Goal: Communication & Community: Connect with others

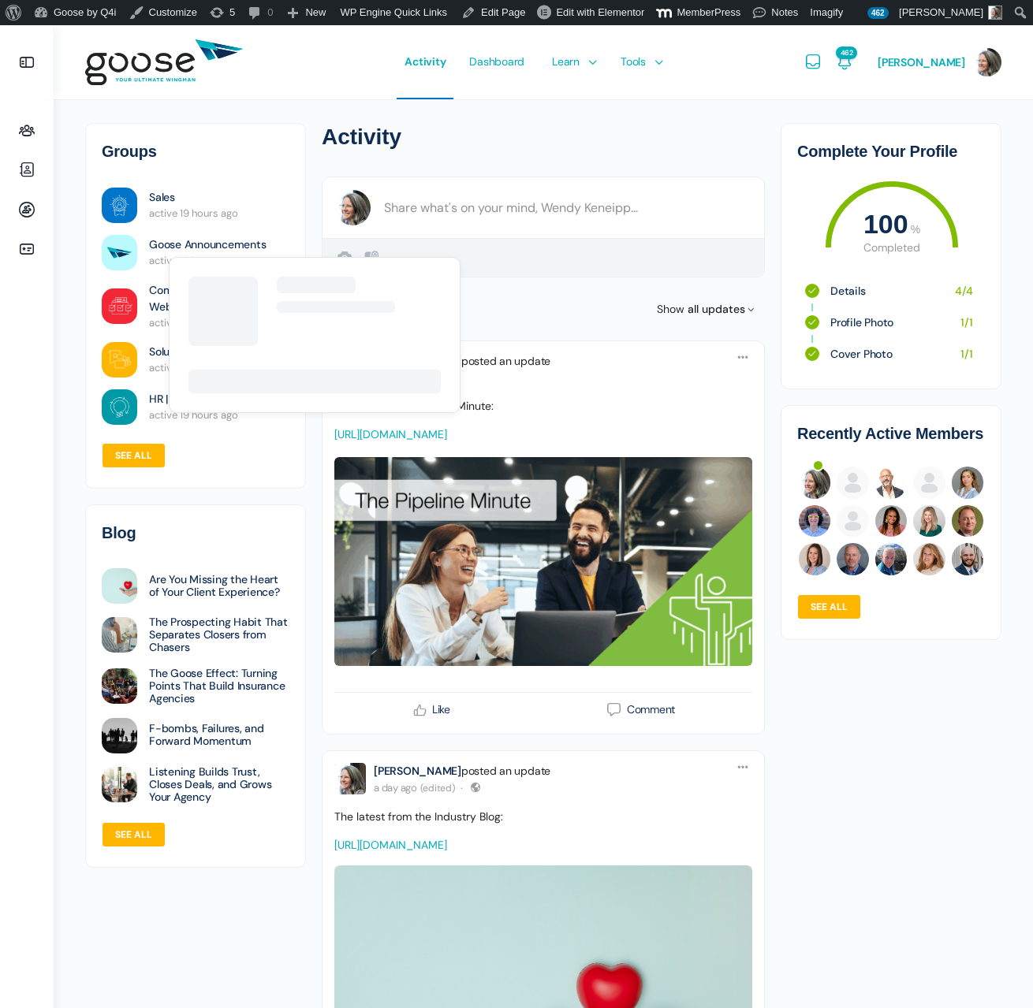
click at [184, 248] on link "Goose Announcements" at bounding box center [207, 244] width 117 height 17
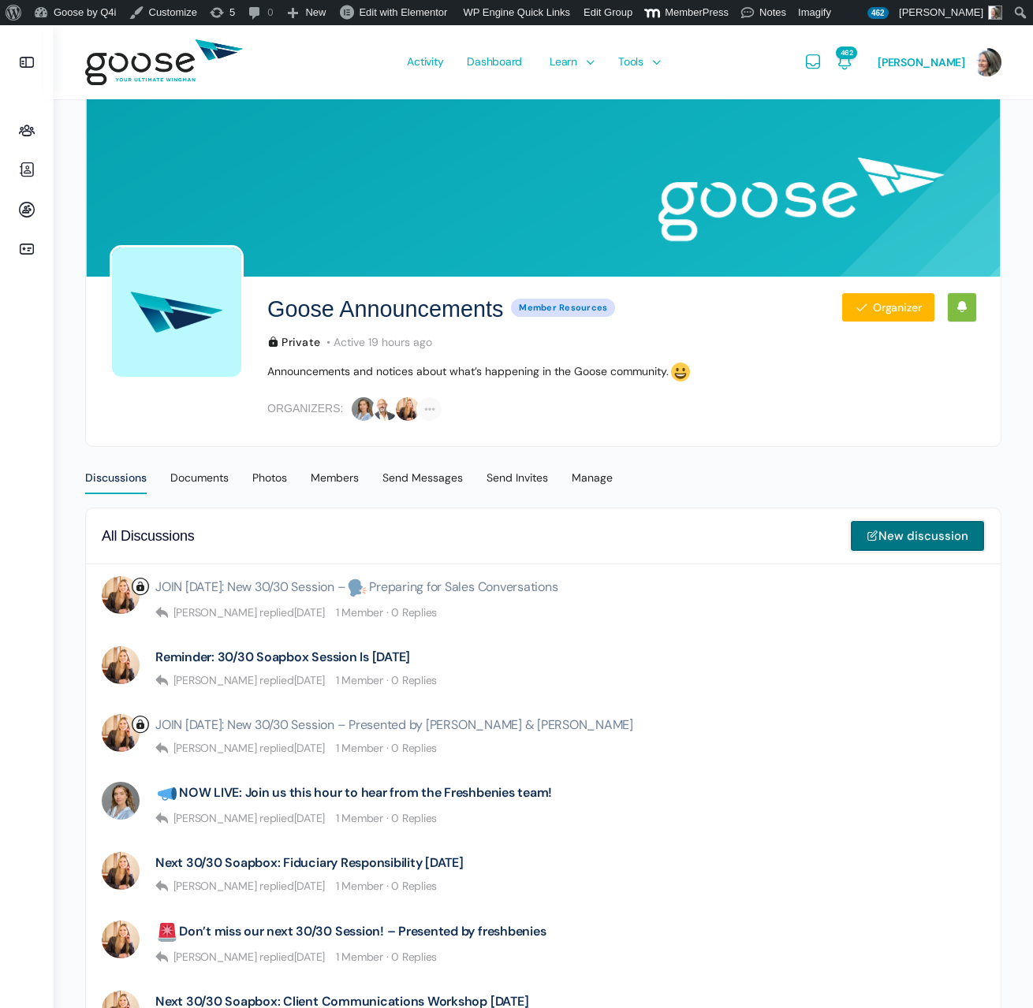
click at [929, 538] on link "New discussion" at bounding box center [917, 536] width 135 height 32
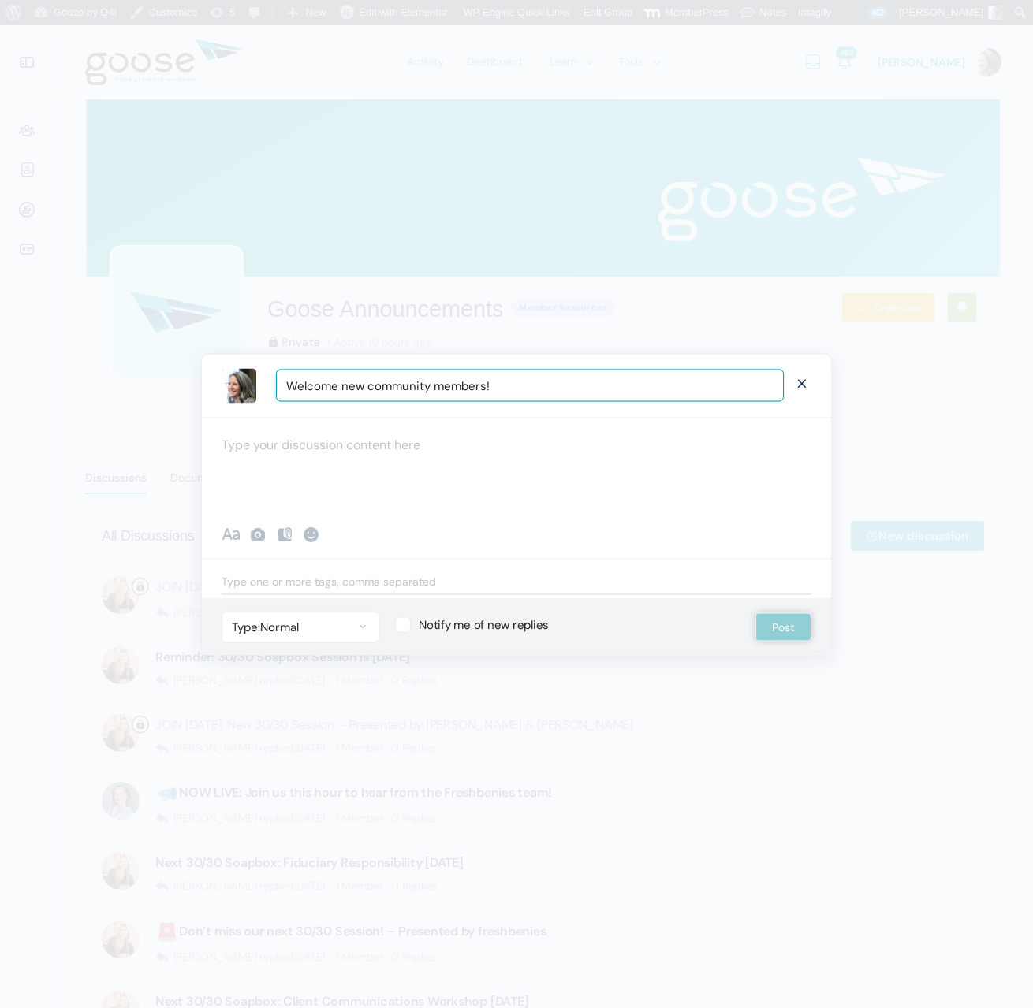
type input "Welcome new community members!"
click at [347, 452] on div at bounding box center [516, 464] width 629 height 95
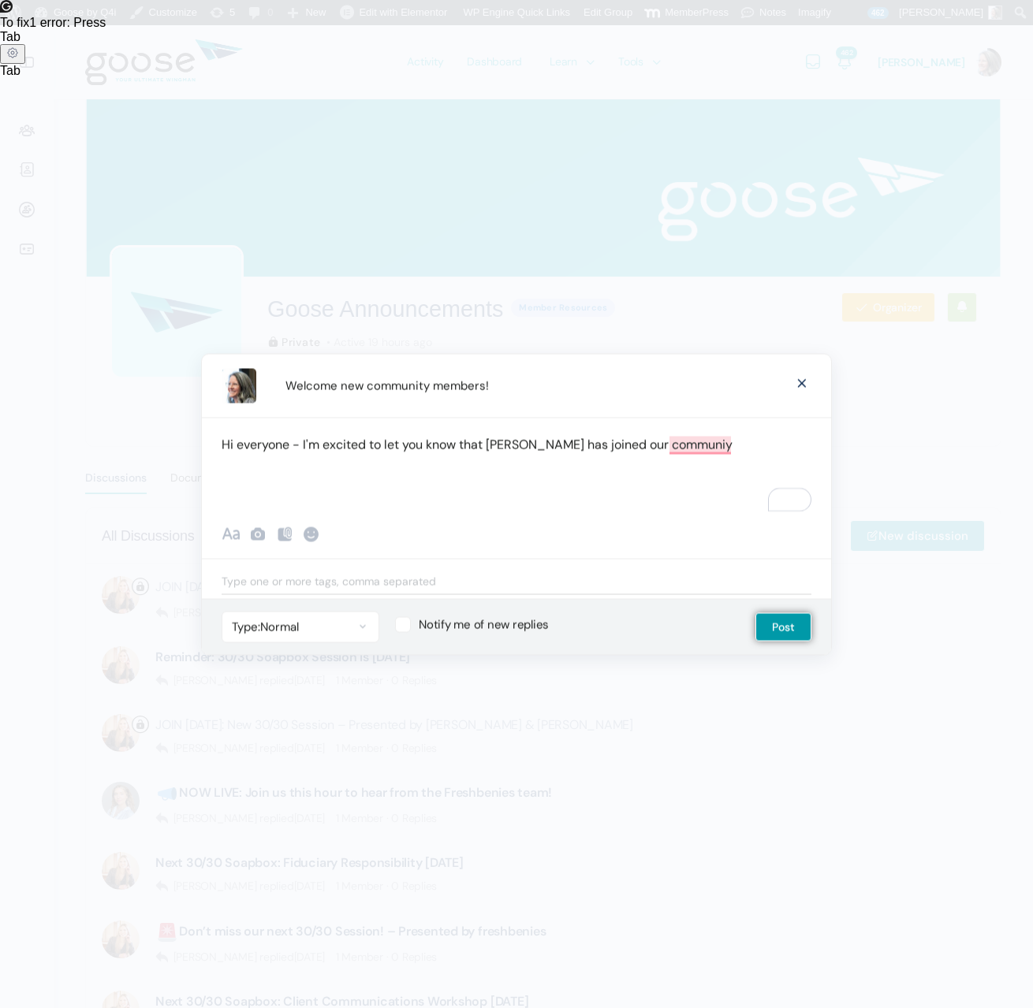
click at [303, 444] on p "Hi everyone - I'm excited to let you know that Whitney Person has joined our co…" at bounding box center [517, 444] width 590 height 21
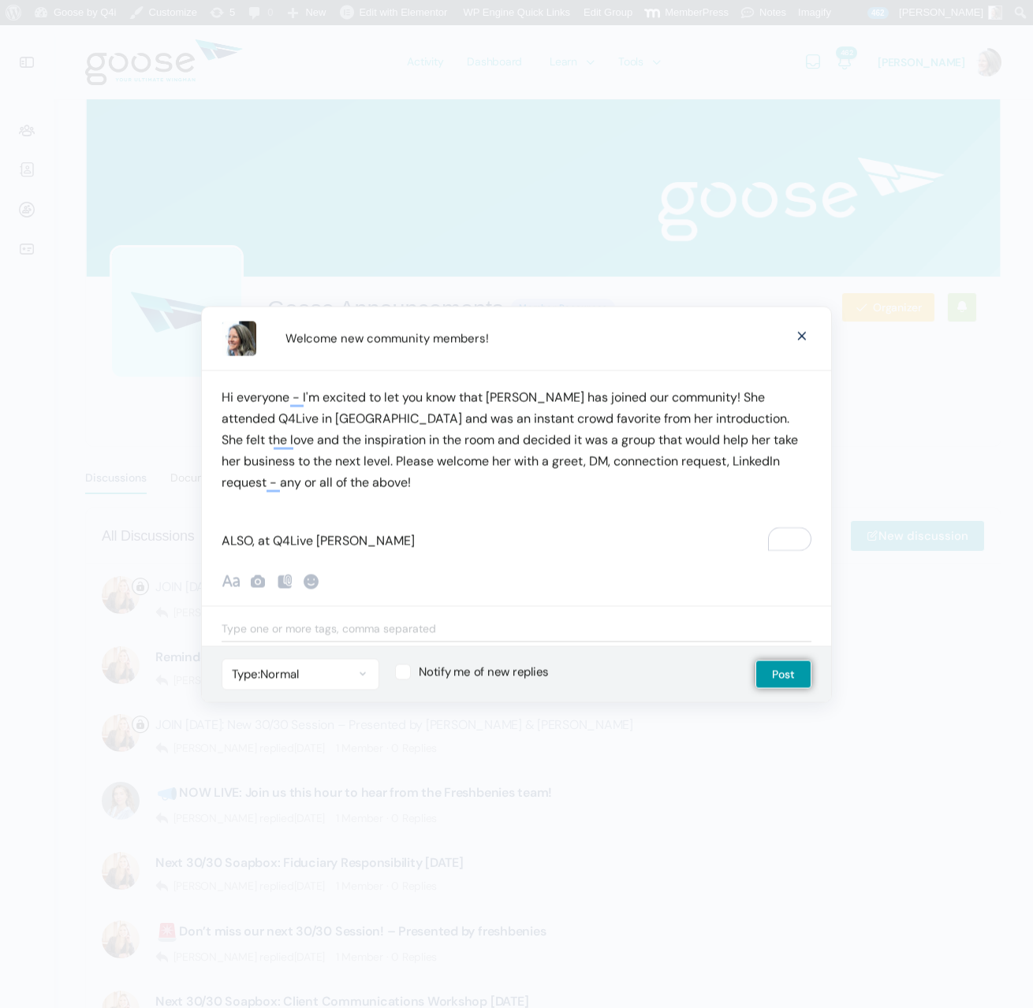
click at [480, 475] on p "Hi everyone - I'm excited to let you know that Whitney Person has joined our co…" at bounding box center [517, 439] width 590 height 106
click at [475, 506] on small "Whi tney Person" at bounding box center [485, 509] width 79 height 16
click at [409, 538] on p "ALSO, at Q4Live Craig Gussin" at bounding box center [517, 540] width 590 height 21
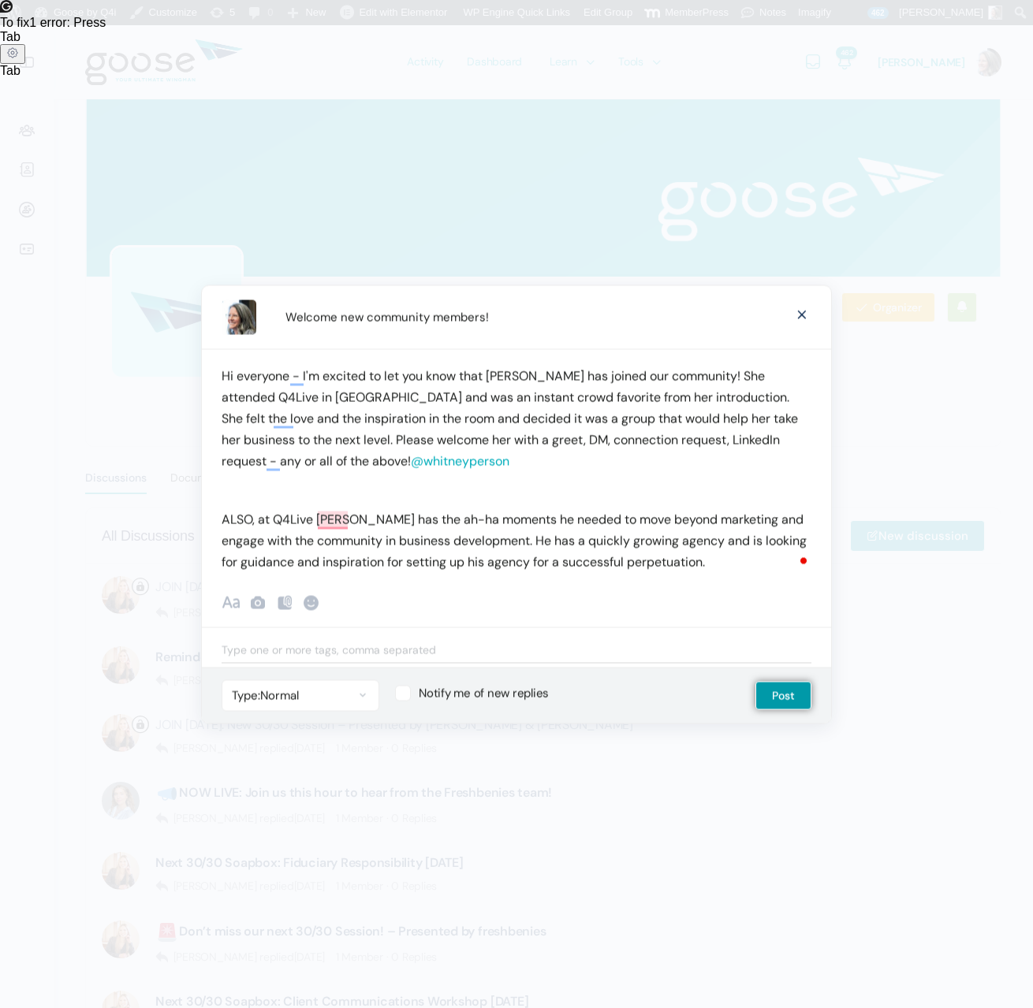
click at [501, 370] on p "Hi everyone - I'm excited to let you know that Whitney Person has joined our co…" at bounding box center [517, 418] width 590 height 106
drag, startPoint x: 501, startPoint y: 370, endPoint x: 550, endPoint y: 373, distance: 49.0
click at [550, 373] on p "Hi everyone - I'm excited to let you know that Whitney Person has joined our co…" at bounding box center [517, 418] width 590 height 106
click at [624, 396] on p "Hi everyone - I'm excited to let you know that Whitney Person has joined our co…" at bounding box center [517, 418] width 590 height 106
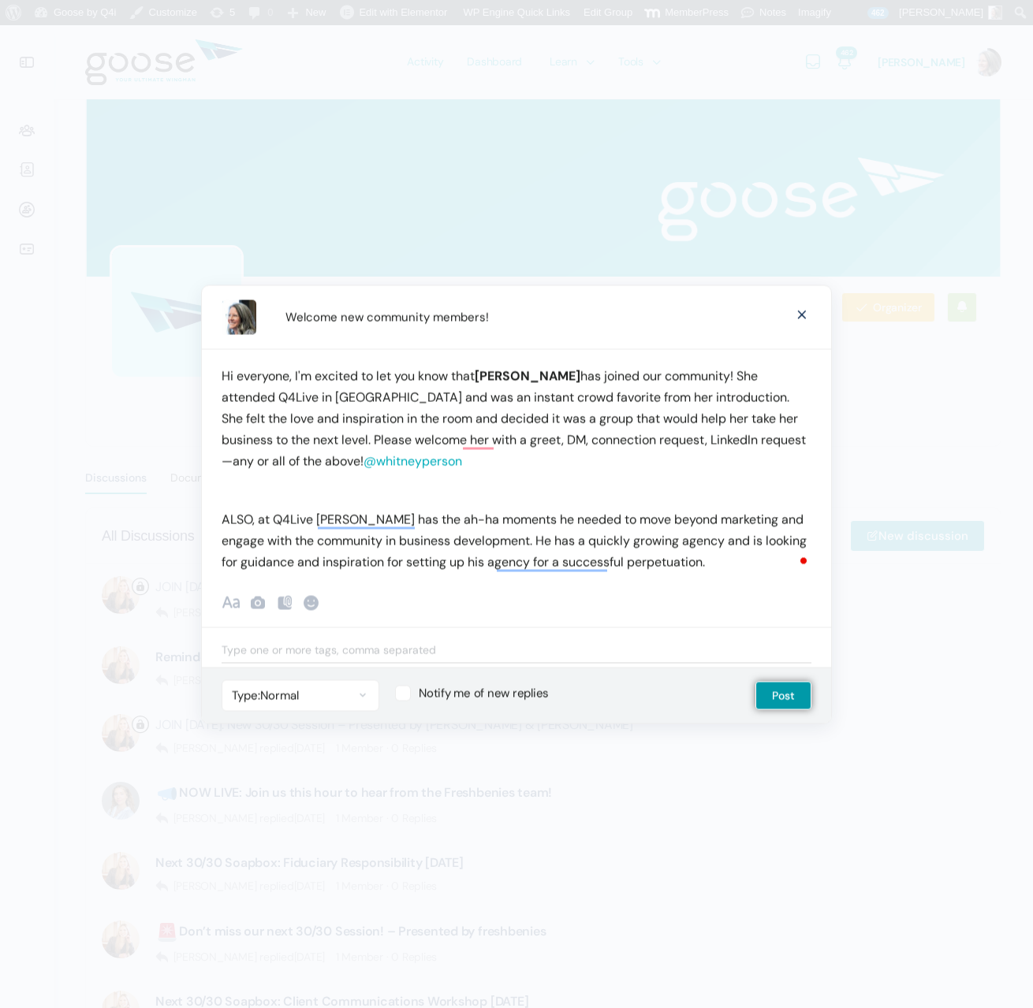
click at [265, 521] on p "ALSO, at Q4Live Craig Gussin has the ah-ha moments he needed to move beyond mar…" at bounding box center [517, 540] width 590 height 64
drag, startPoint x: 265, startPoint y: 521, endPoint x: 291, endPoint y: 520, distance: 26.0
click at [291, 520] on p "ALSO, at Q4Live Craig Gussin has the ah-ha moments he needed to move beyond mar…" at bounding box center [517, 540] width 590 height 64
click at [702, 562] on p "ALSO, at Q4Live, Craig Gussin had the ah-ha moments he needed to move beyond ma…" at bounding box center [517, 540] width 590 height 64
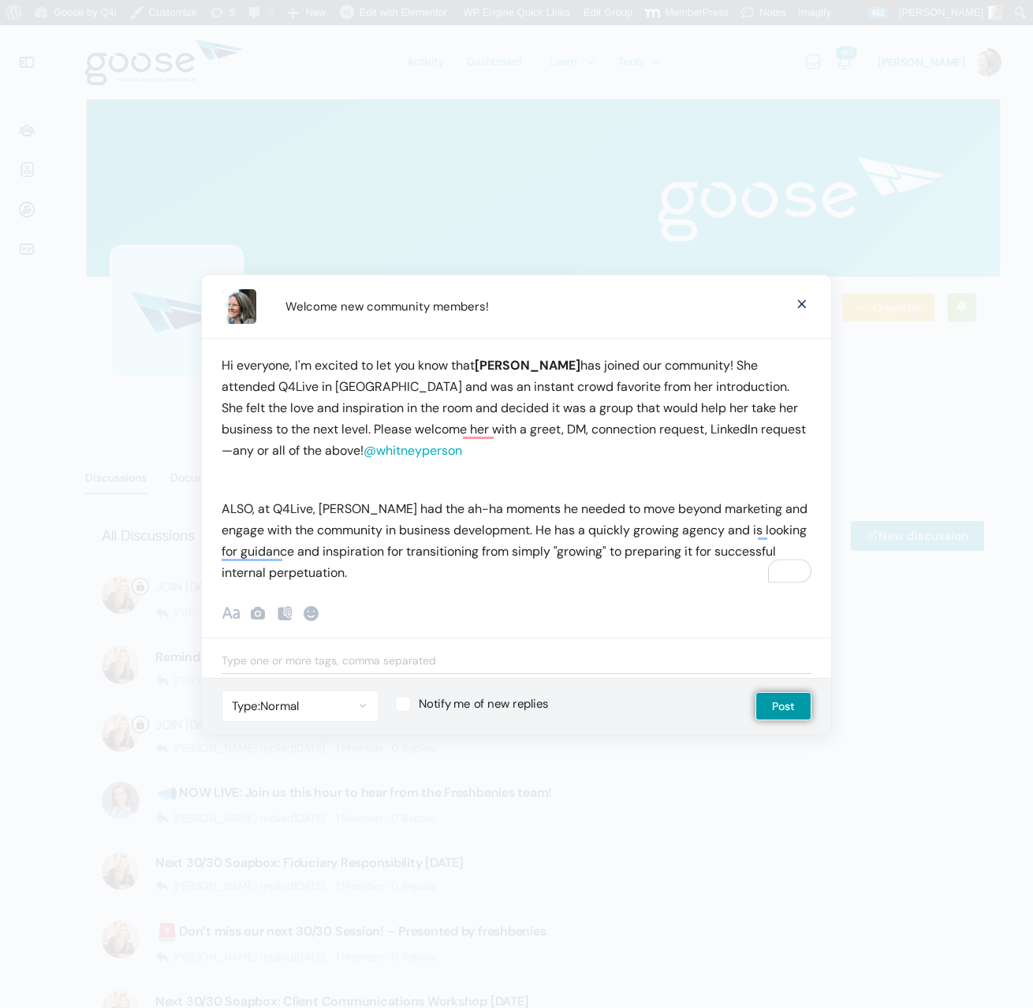
click at [401, 530] on p "ALSO, at Q4Live, Craig Gussin had the ah-ha moments he needed to move beyond ma…" at bounding box center [517, 540] width 590 height 85
click at [533, 530] on p "ALSO, at Q4Live, Craig Gussin had the ah-ha moments he needed to move beyond ma…" at bounding box center [517, 540] width 590 height 85
drag, startPoint x: 724, startPoint y: 527, endPoint x: 750, endPoint y: 547, distance: 33.1
click at [724, 527] on p "ALSO, at Q4Live, Craig Gussin had the ah-ha moments he needed to move beyond ma…" at bounding box center [517, 540] width 590 height 85
click at [585, 569] on p "ALSO, at Q4Live, Craig Gussin had the ah-ha moments he needed to move beyond ma…" at bounding box center [517, 540] width 590 height 85
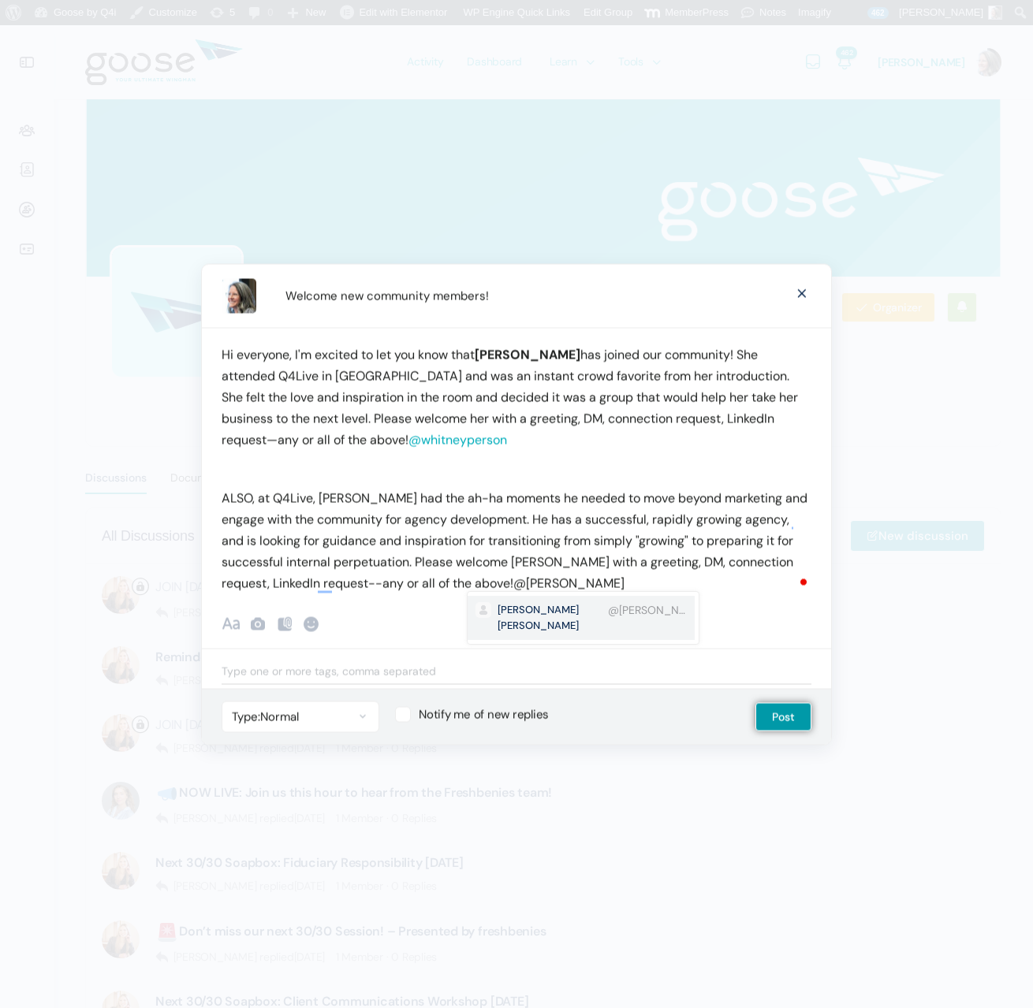
click at [608, 611] on span "@craig-pro" at bounding box center [647, 610] width 79 height 16
click at [544, 303] on input "Welcome new community members!" at bounding box center [530, 296] width 508 height 32
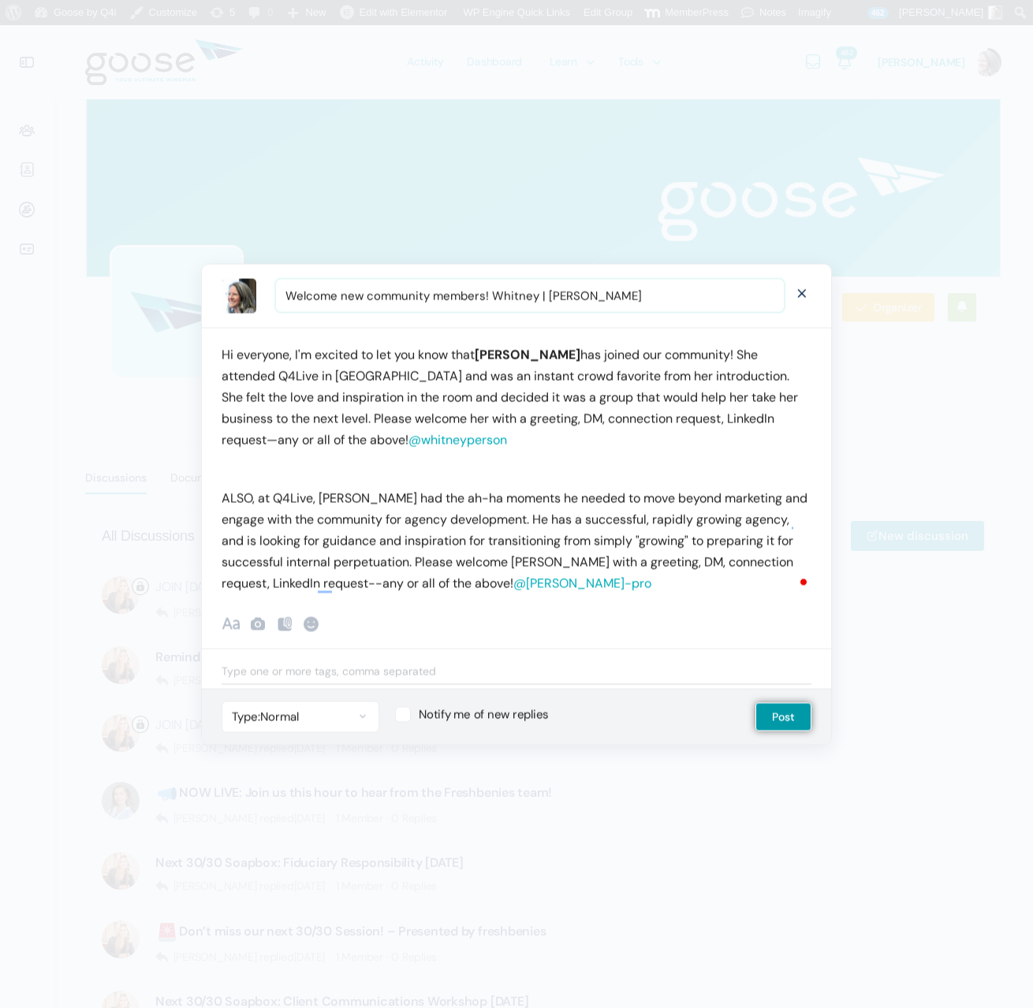
type input "Welcome new community members! Whitney | [PERSON_NAME]"
click at [337, 497] on p "ALSO, at Q4Live, Craig Gussin had the ah-ha moments he needed to move beyond ma…" at bounding box center [517, 540] width 590 height 106
drag, startPoint x: 337, startPoint y: 497, endPoint x: 354, endPoint y: 498, distance: 16.6
click at [354, 498] on p "ALSO, at Q4Live, Craig Gussin had the ah-ha moments he needed to move beyond ma…" at bounding box center [517, 540] width 590 height 106
drag, startPoint x: 576, startPoint y: 353, endPoint x: 599, endPoint y: 369, distance: 27.8
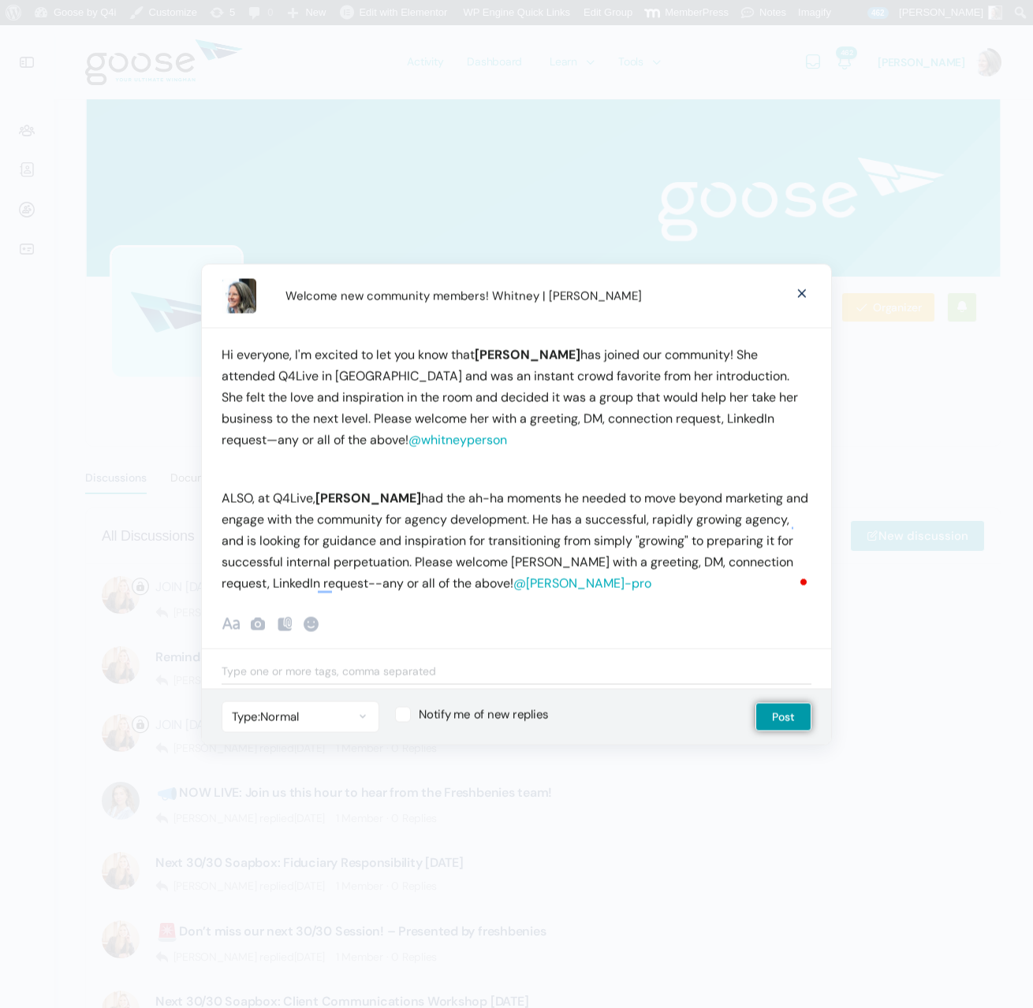
click at [577, 354] on strong "Whitney Person" at bounding box center [528, 354] width 106 height 17
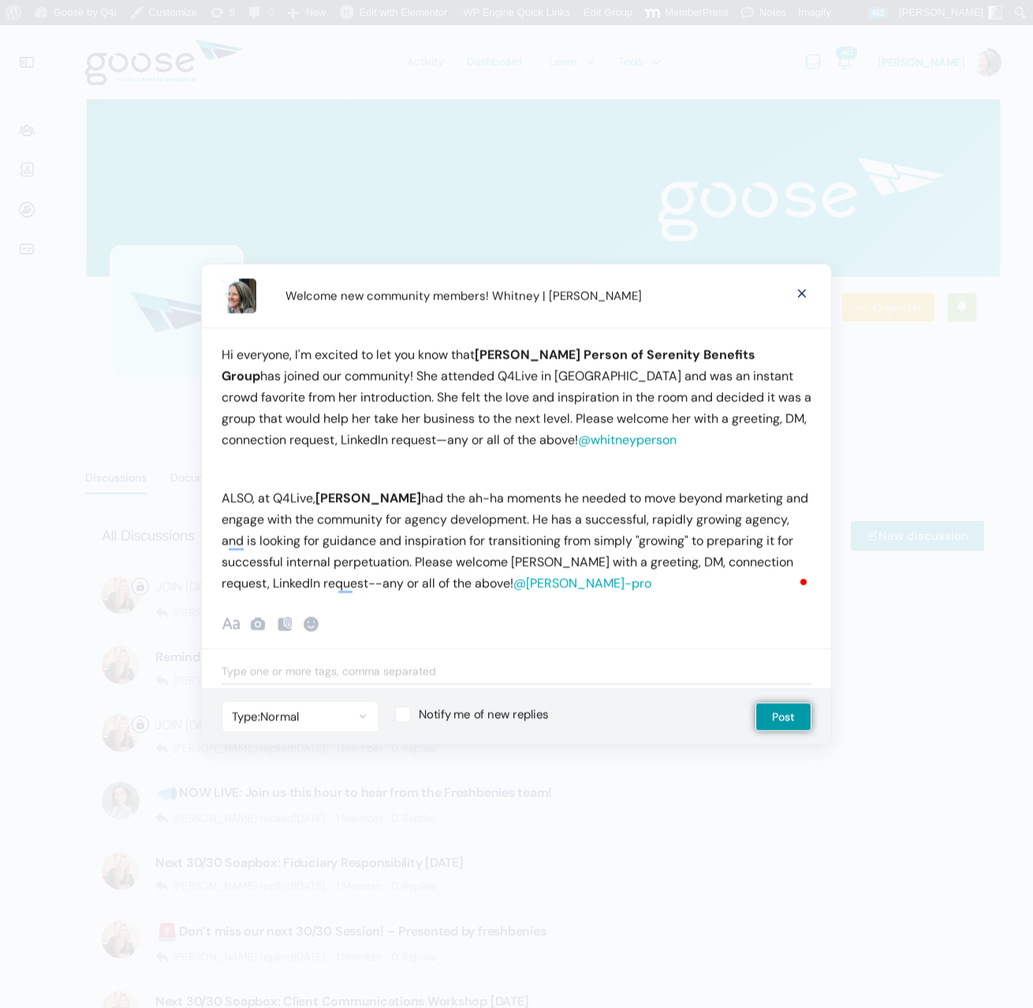
drag, startPoint x: 398, startPoint y: 503, endPoint x: 415, endPoint y: 512, distance: 19.1
click at [398, 503] on p "ALSO, at Q4Live, Craig Gussin had the ah-ha moments he needed to move beyond ma…" at bounding box center [517, 540] width 590 height 106
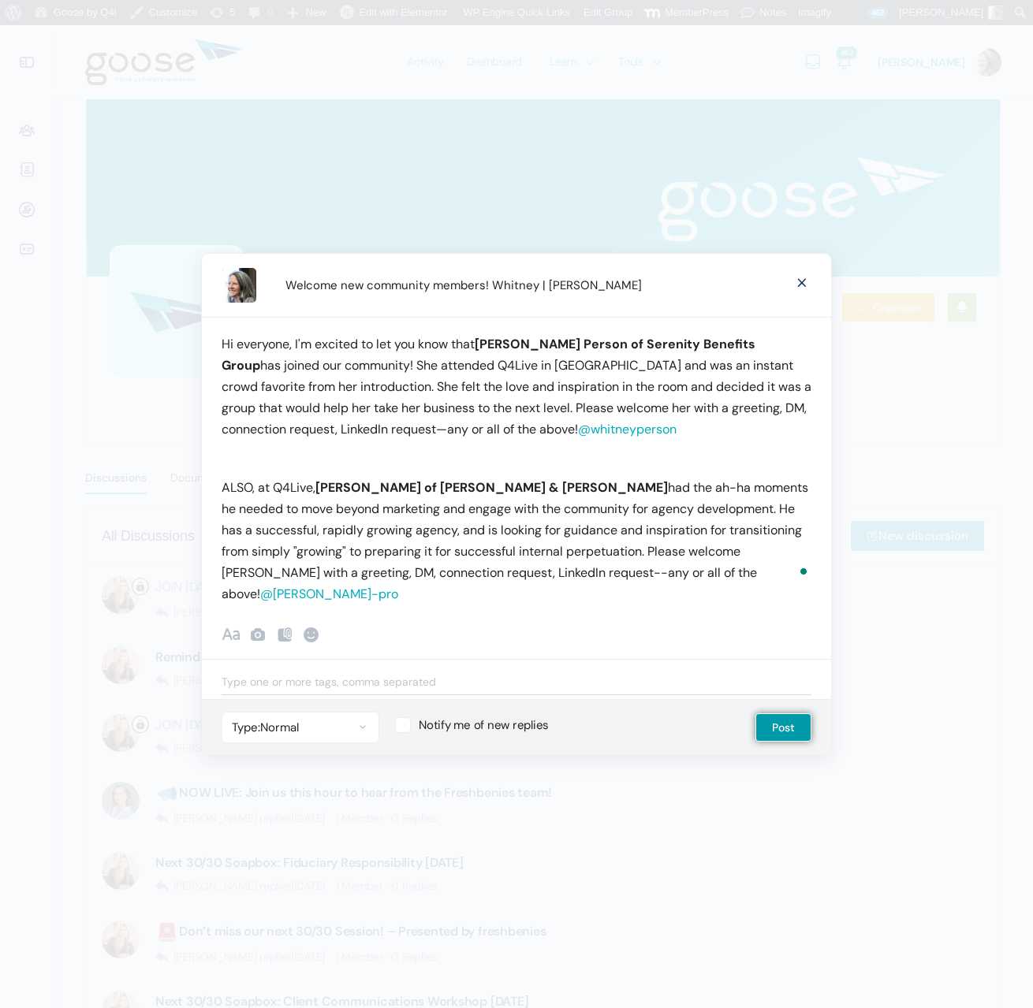
drag, startPoint x: 665, startPoint y: 521, endPoint x: 672, endPoint y: 533, distance: 13.8
click at [665, 521] on p "ALSO, at Q4Live, Craig Gussin of Auerbach & Gussin had the ah-ha moments he nee…" at bounding box center [517, 541] width 590 height 128
click at [402, 717] on label "Notify me of new replies" at bounding box center [559, 725] width 329 height 16
click at [402, 717] on input "Notify me of new replies" at bounding box center [400, 722] width 10 height 10
checkbox input "true"
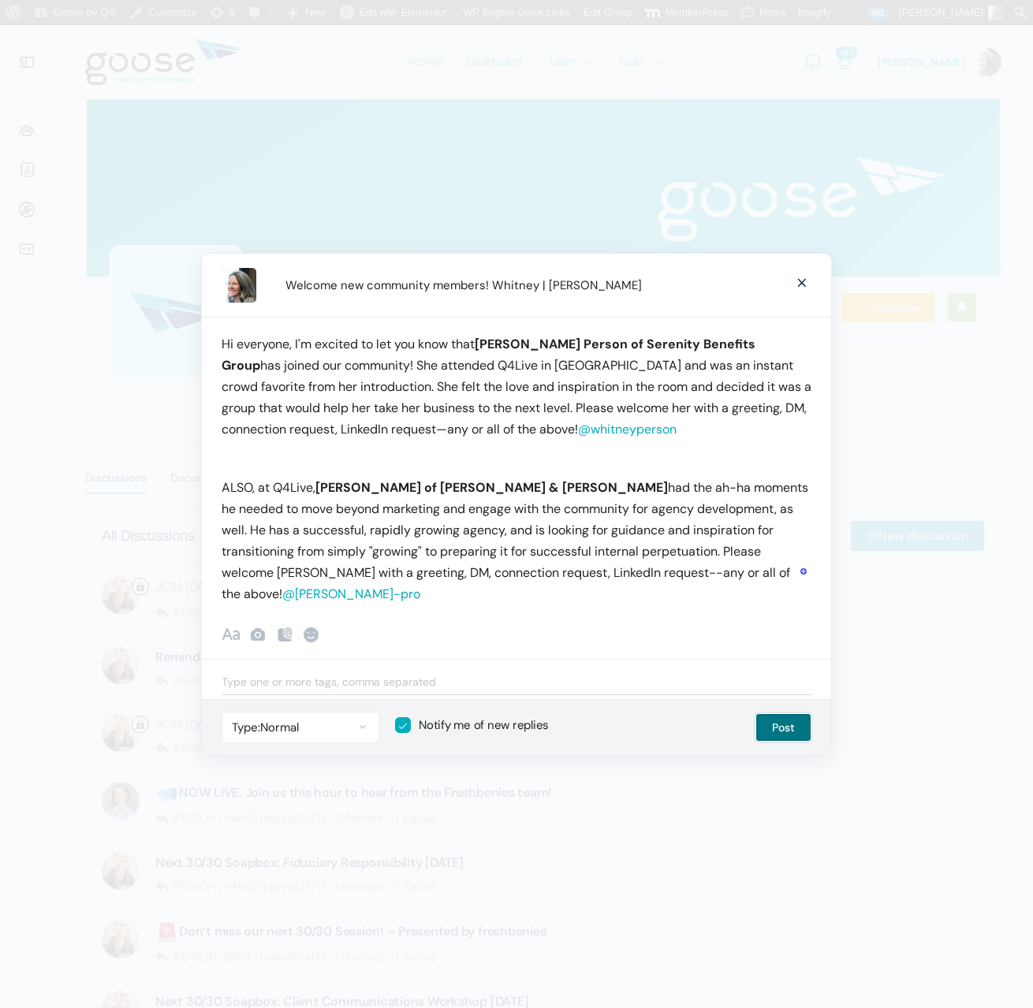
click at [789, 715] on button "Post" at bounding box center [783, 727] width 56 height 28
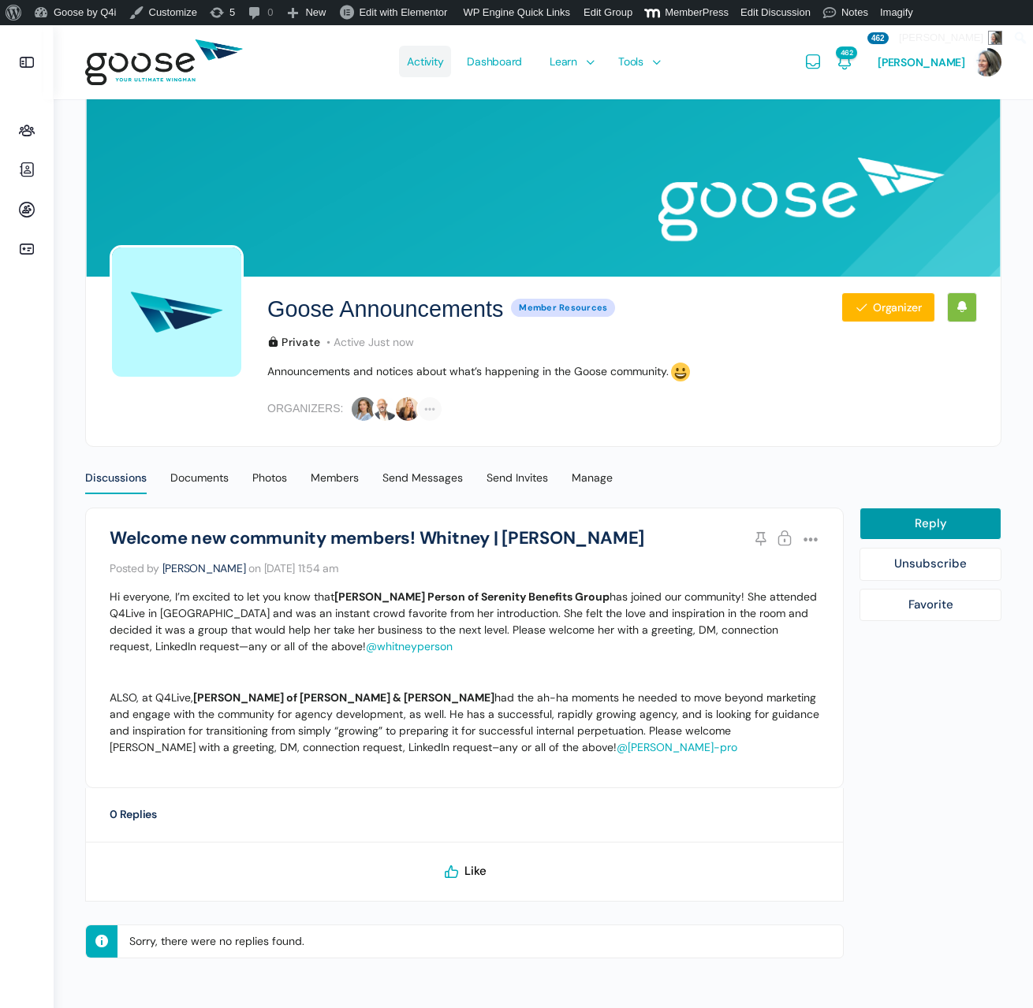
click at [422, 60] on span "Activity" at bounding box center [425, 61] width 36 height 74
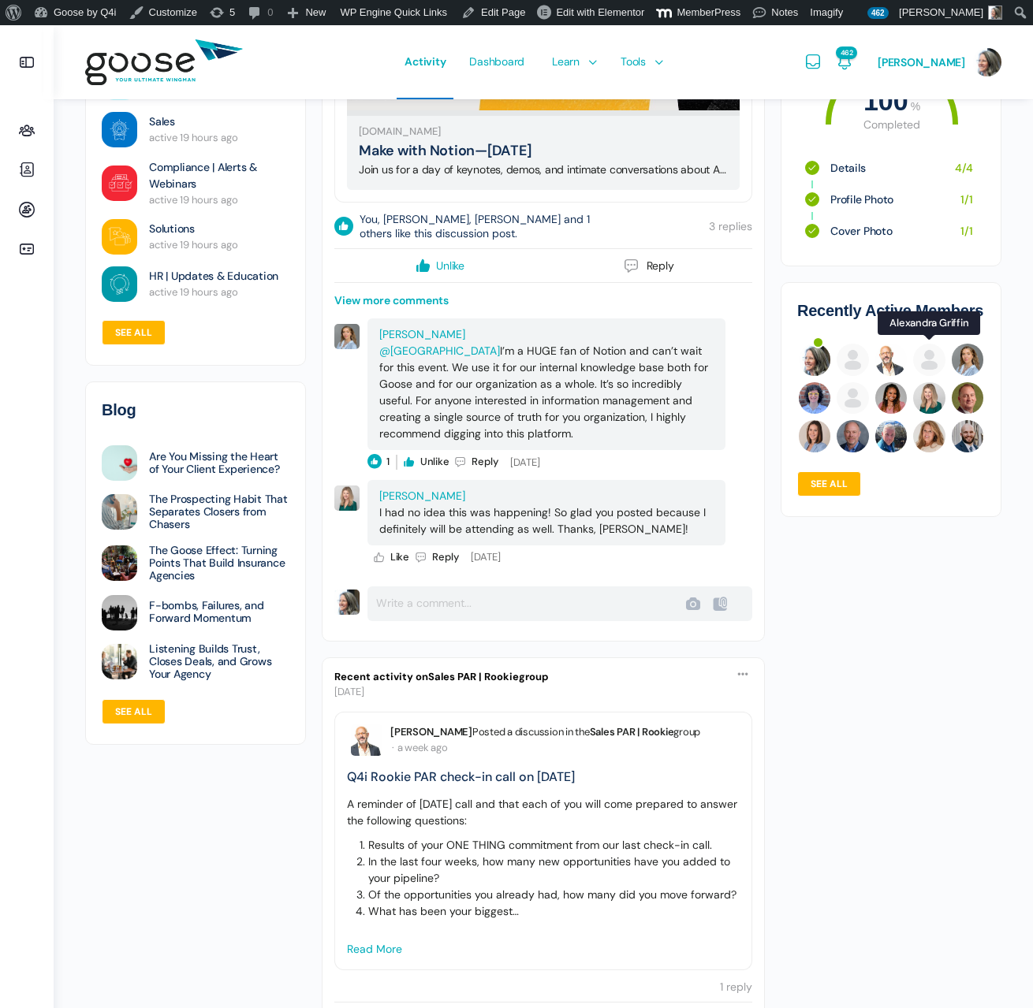
scroll to position [2032, 0]
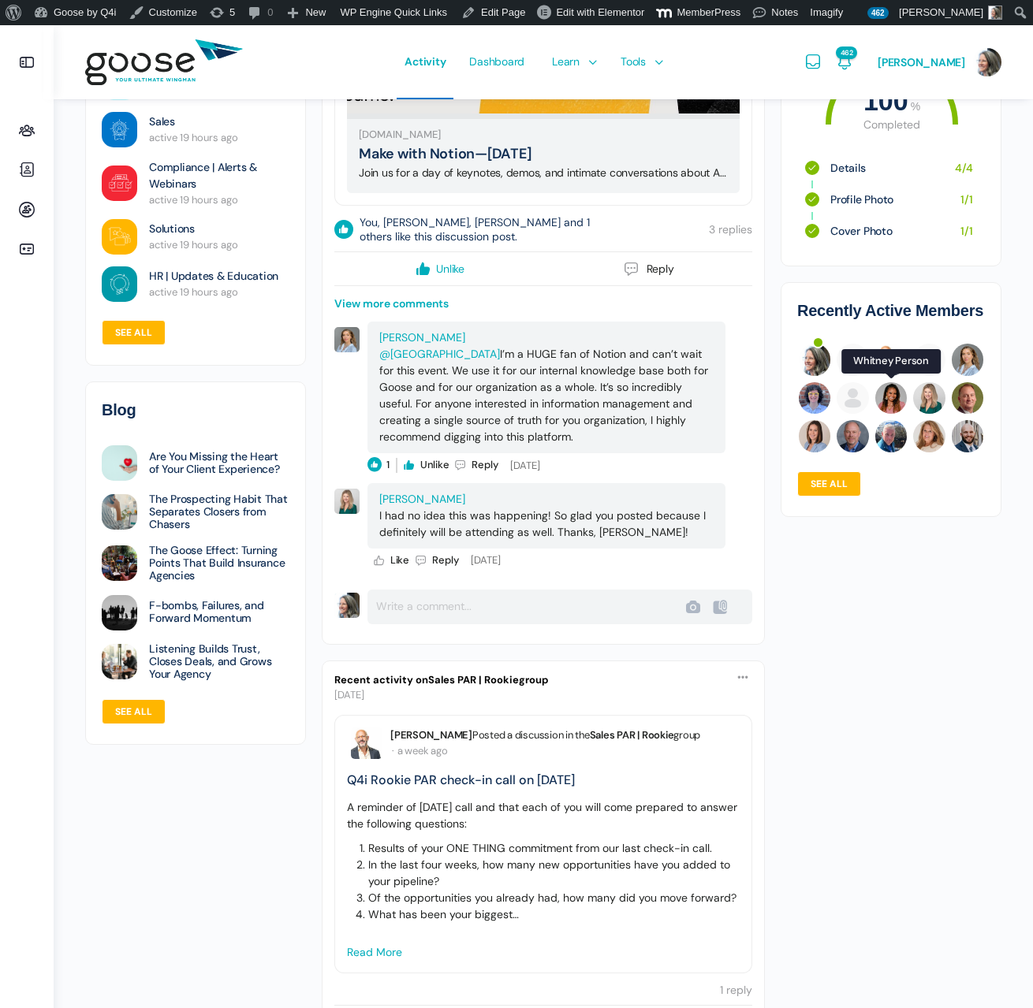
click at [895, 390] on img at bounding box center [891, 398] width 32 height 32
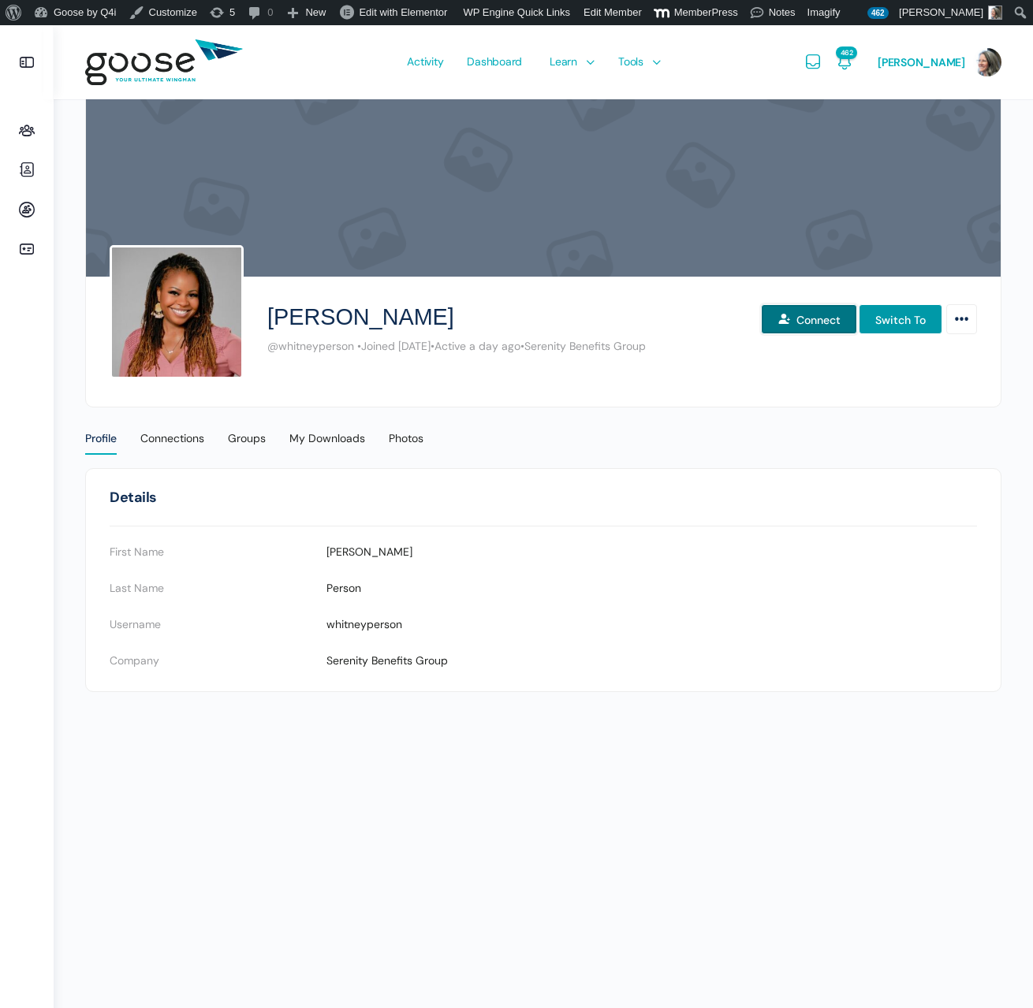
click at [800, 322] on button "Connect" at bounding box center [809, 319] width 96 height 30
click at [811, 319] on button "Connect" at bounding box center [809, 319] width 96 height 30
click at [965, 322] on icon "More Options" at bounding box center [961, 319] width 17 height 28
click at [776, 376] on div "Whitney Person @whitneyperson • Joined Aug 2025 • Active a day ago • Serenity B…" at bounding box center [621, 330] width 709 height 106
click at [804, 313] on button "Connect" at bounding box center [809, 319] width 96 height 30
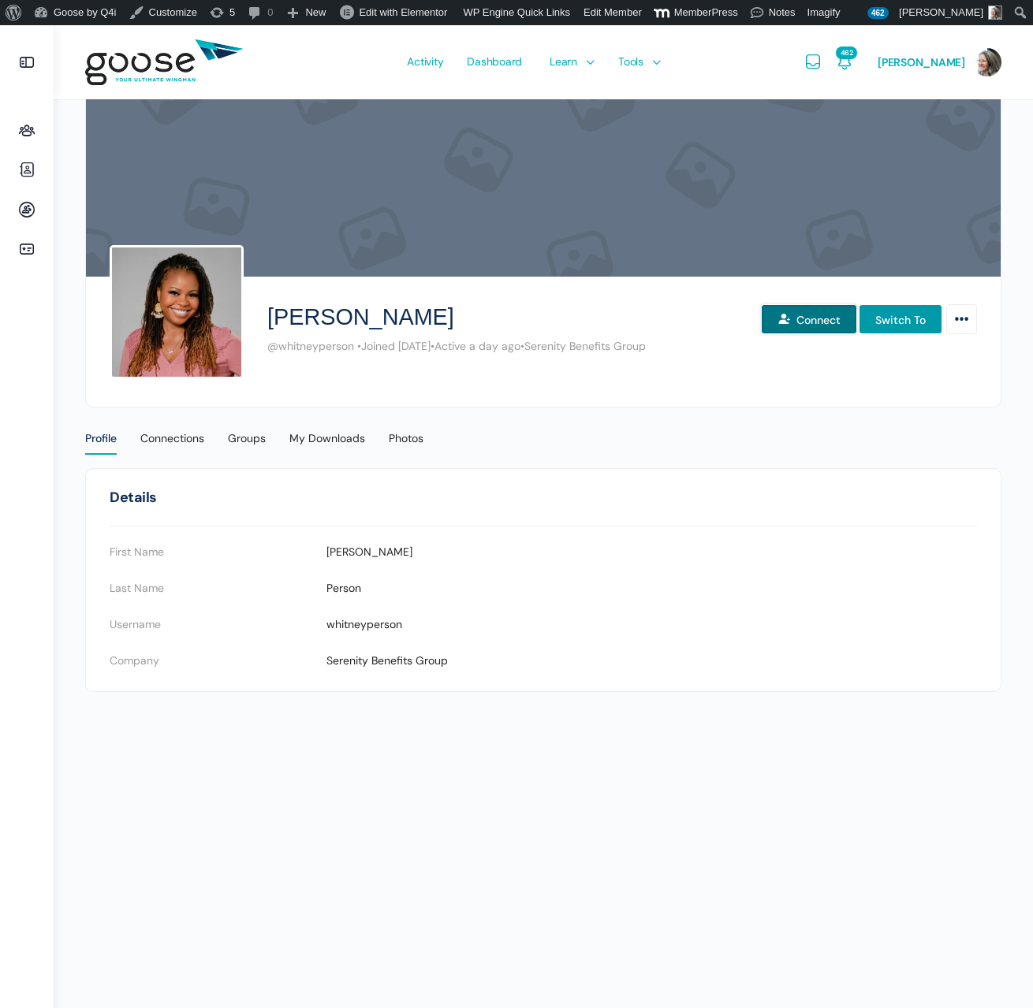
click at [806, 320] on button "Connect" at bounding box center [809, 319] width 96 height 30
click at [24, 209] on icon at bounding box center [27, 209] width 38 height 19
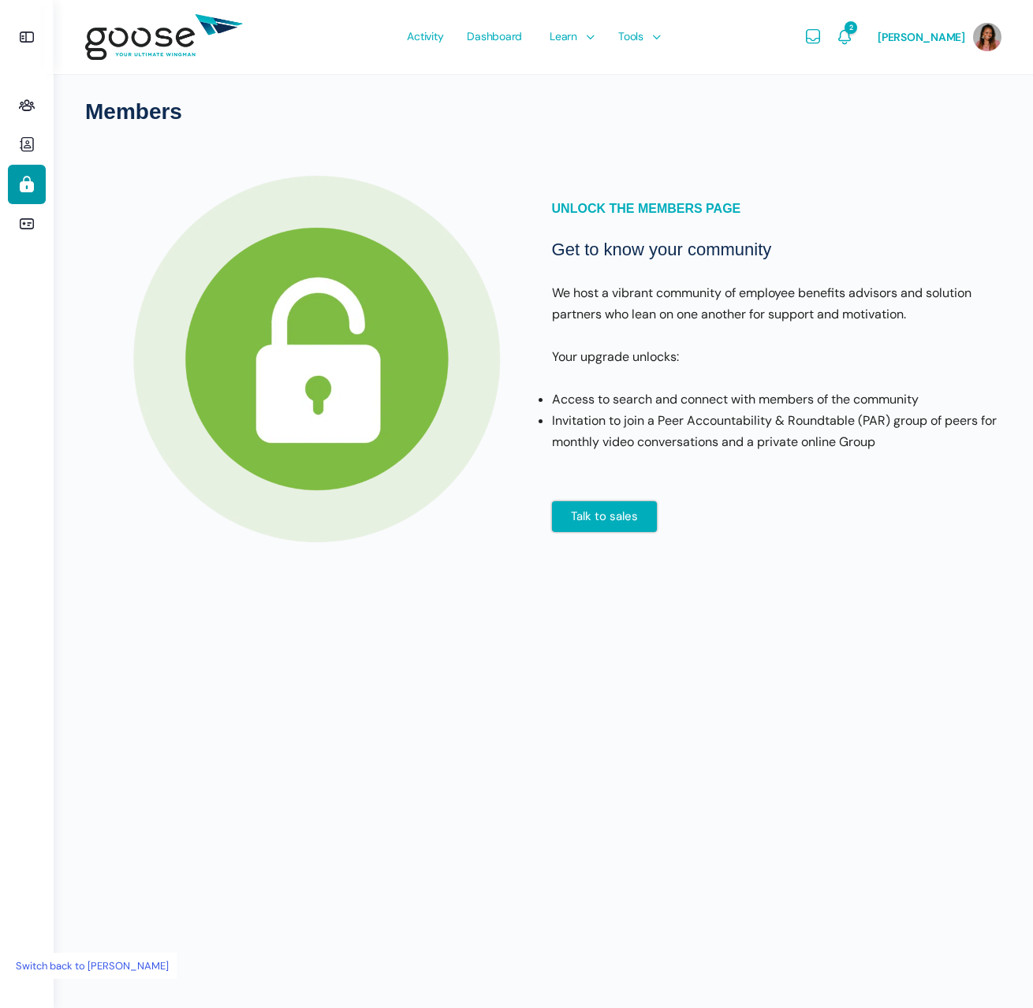
click at [147, 965] on link "Switch back to [PERSON_NAME]" at bounding box center [92, 966] width 169 height 26
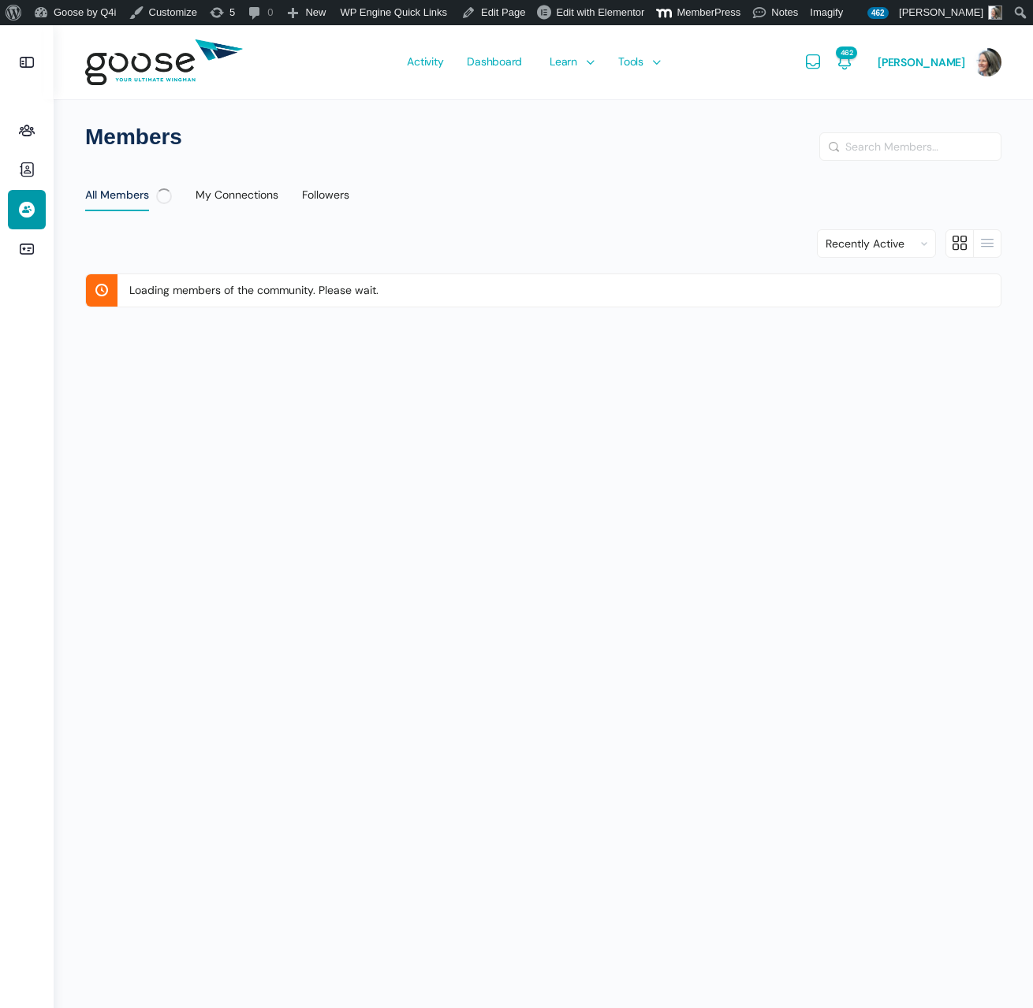
scroll to position [25, 0]
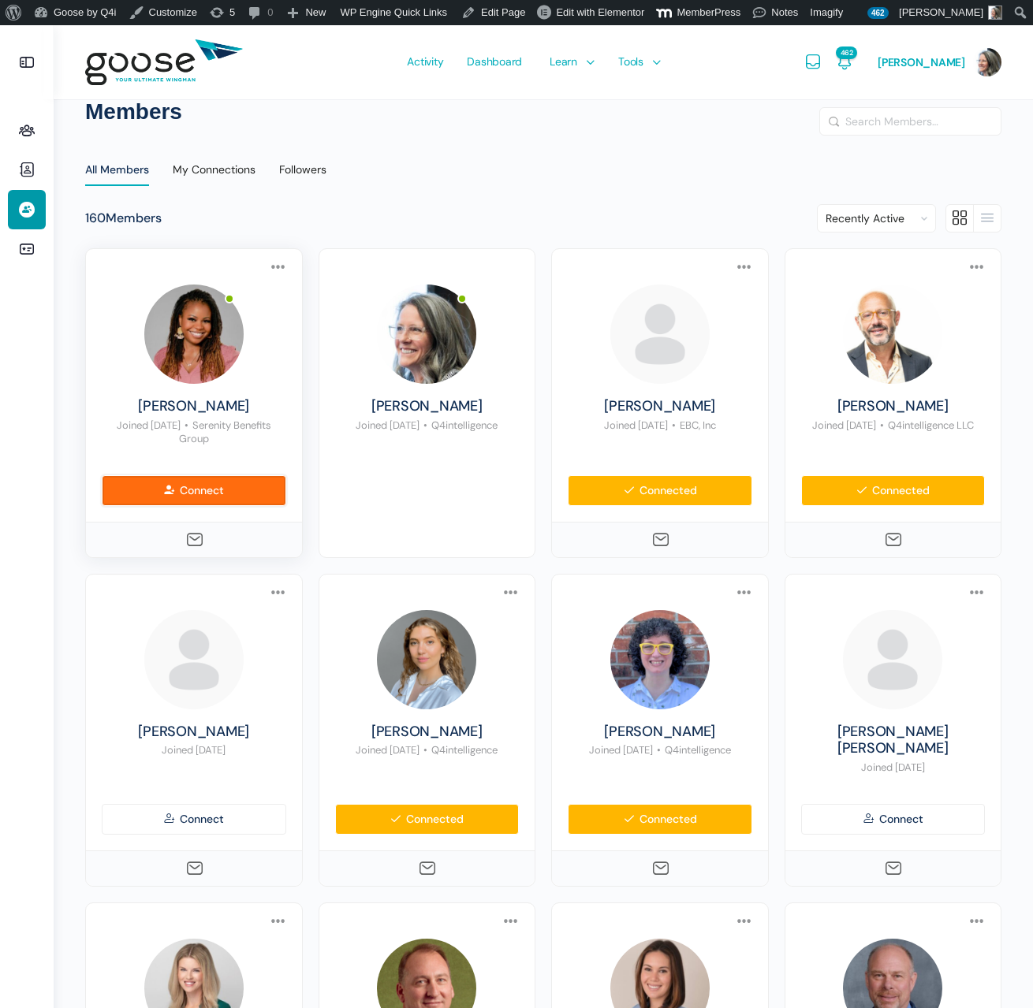
click at [193, 487] on link "Connect" at bounding box center [194, 490] width 184 height 31
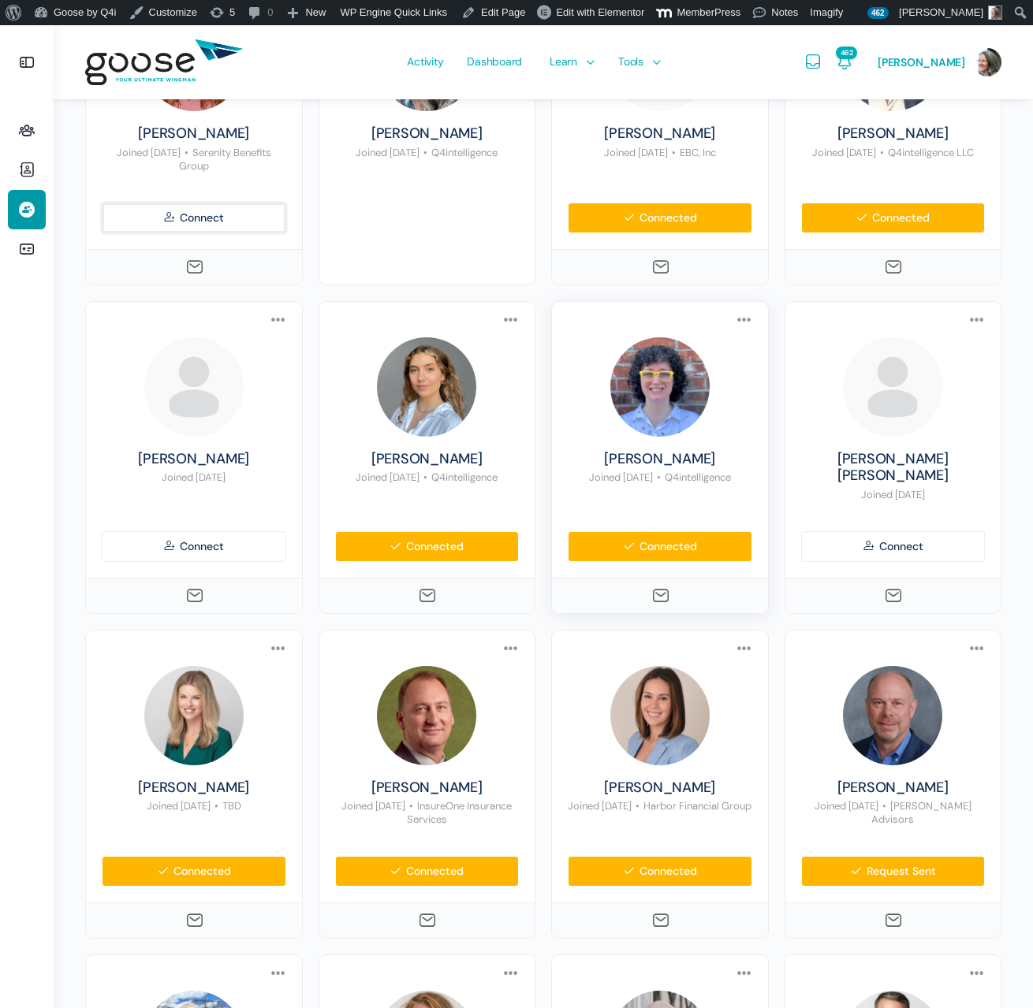
scroll to position [300, 0]
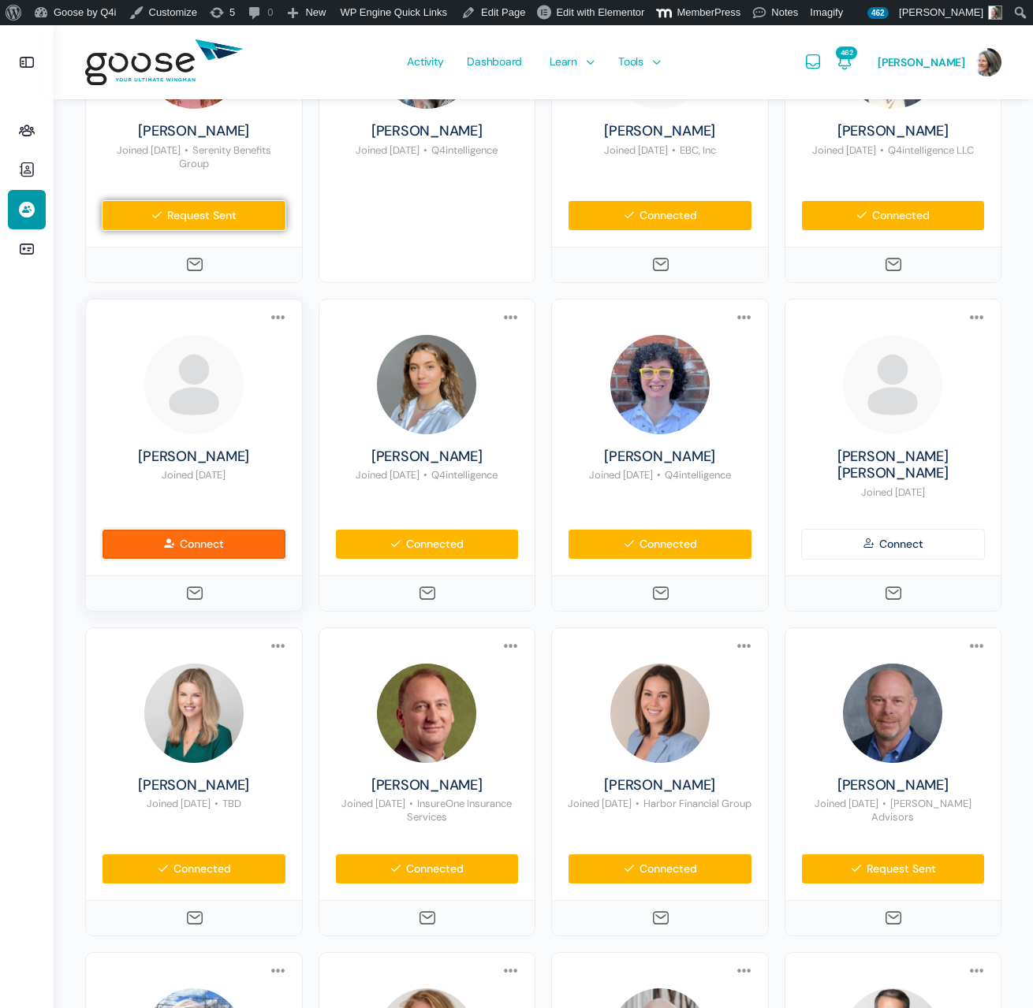
click at [164, 529] on link "Connect" at bounding box center [194, 544] width 184 height 31
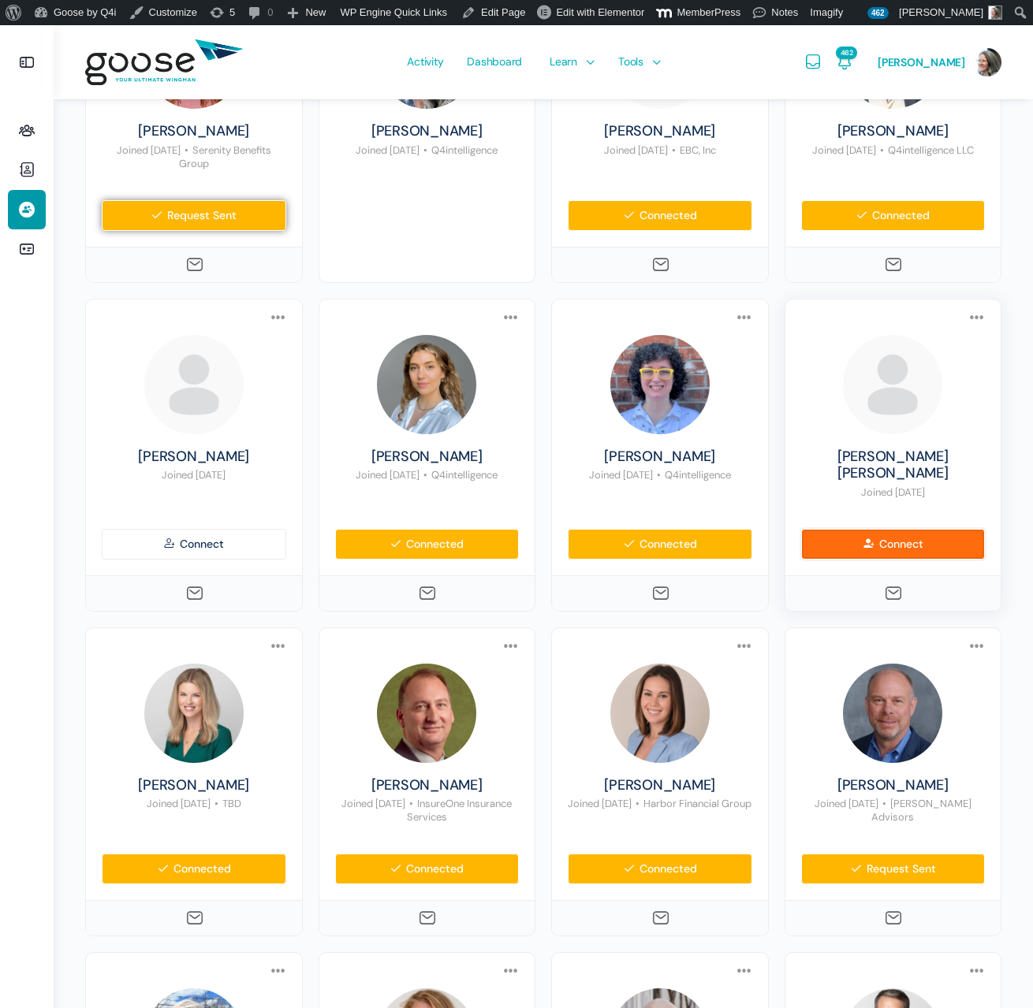
click at [897, 529] on link "Connect" at bounding box center [893, 544] width 184 height 31
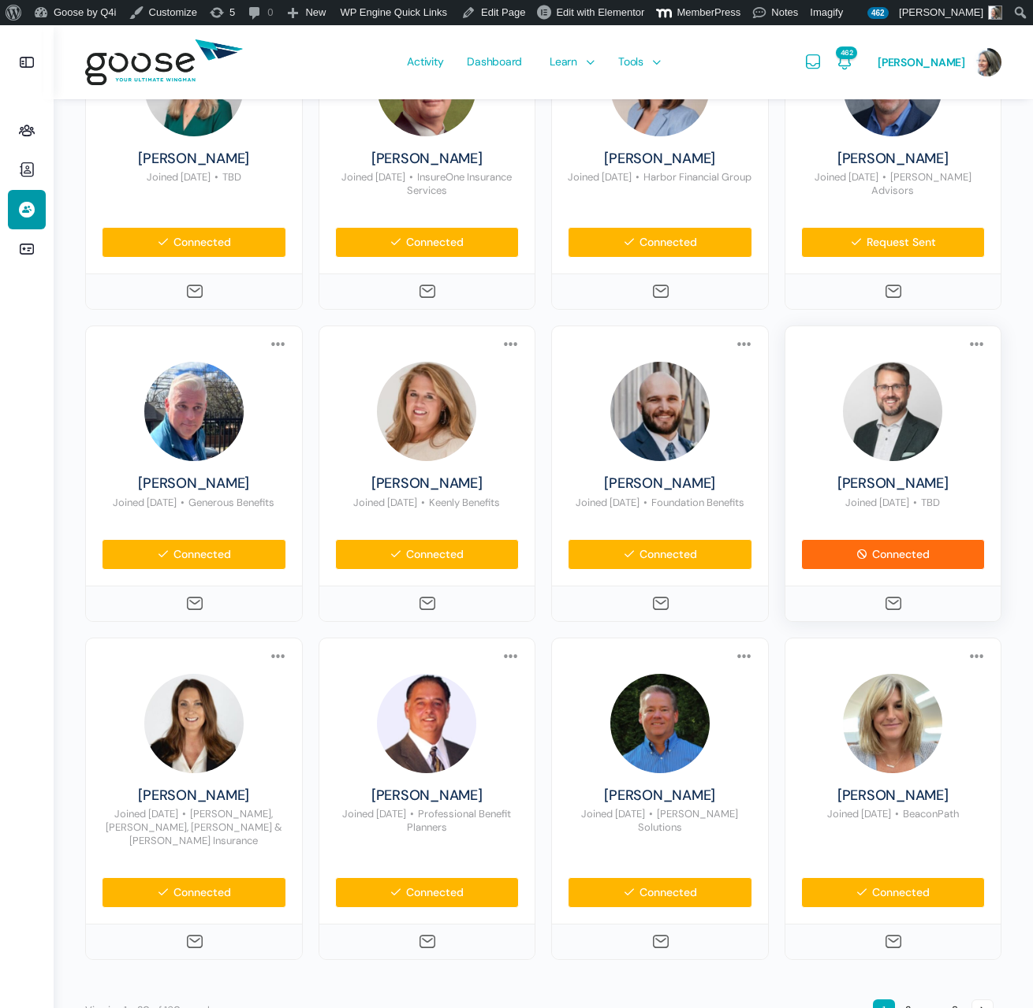
scroll to position [945, 0]
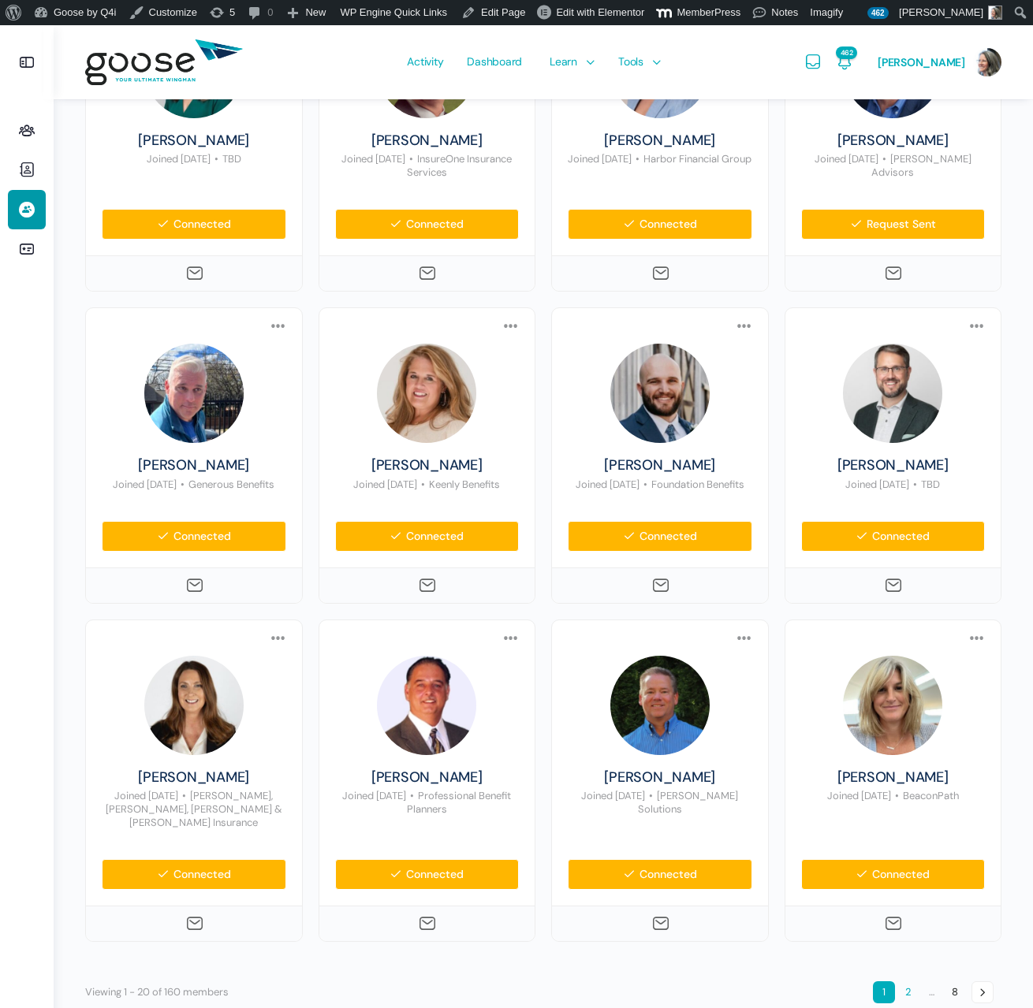
click at [913, 981] on link "2" at bounding box center [907, 992] width 22 height 22
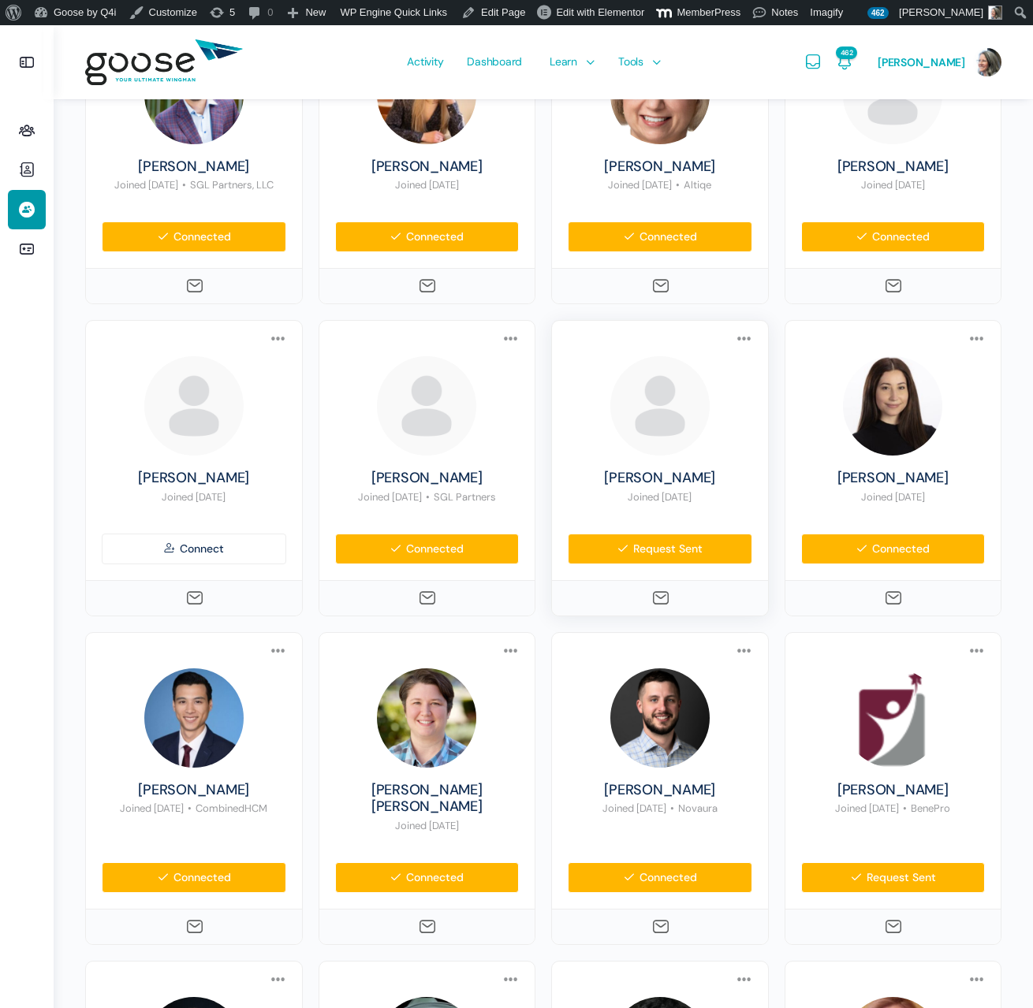
scroll to position [602, 0]
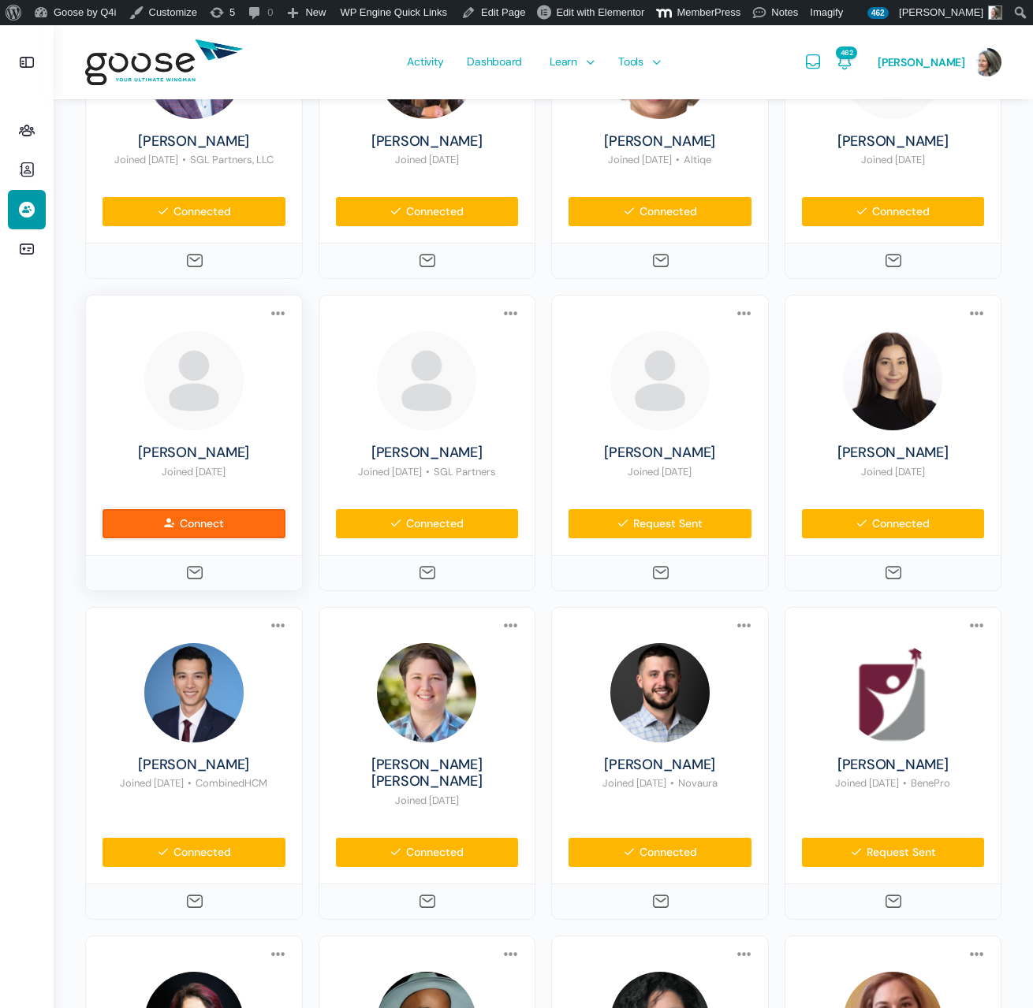
click at [194, 538] on link "Connect" at bounding box center [194, 523] width 184 height 31
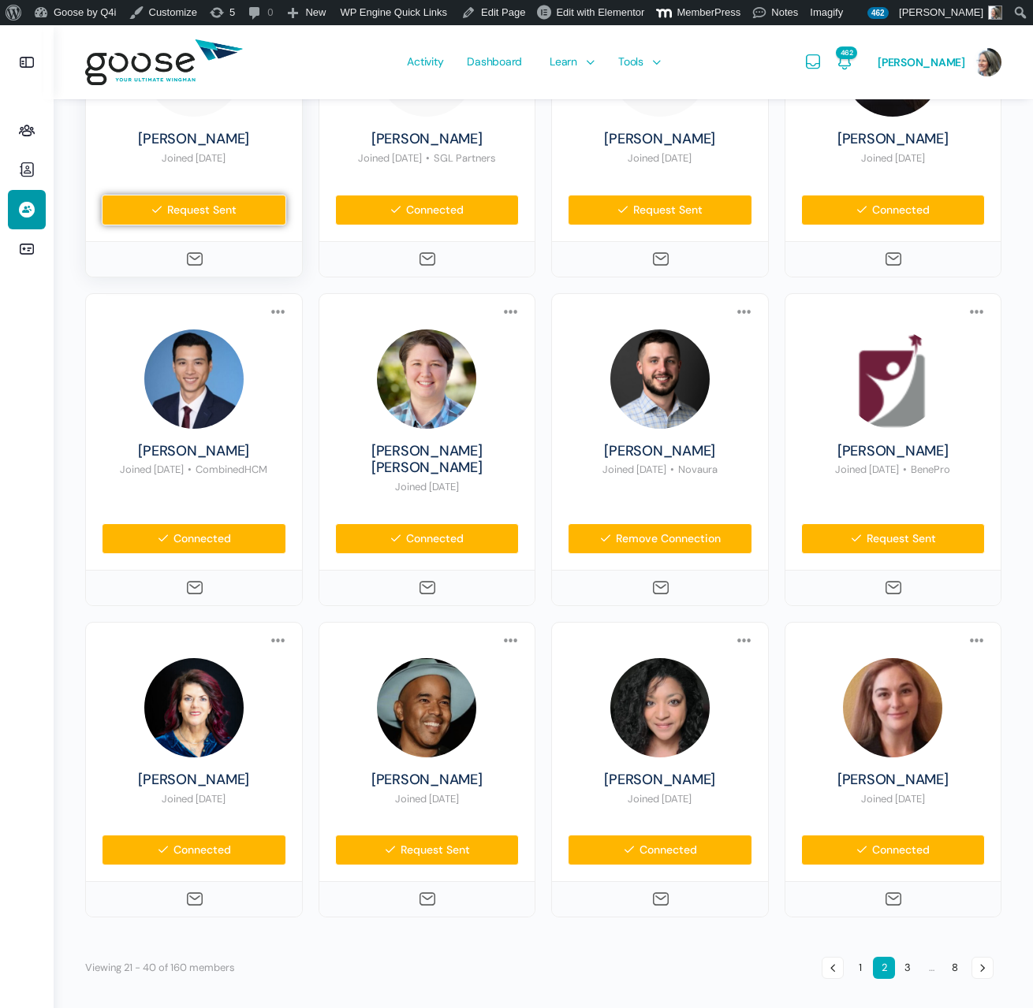
scroll to position [919, 0]
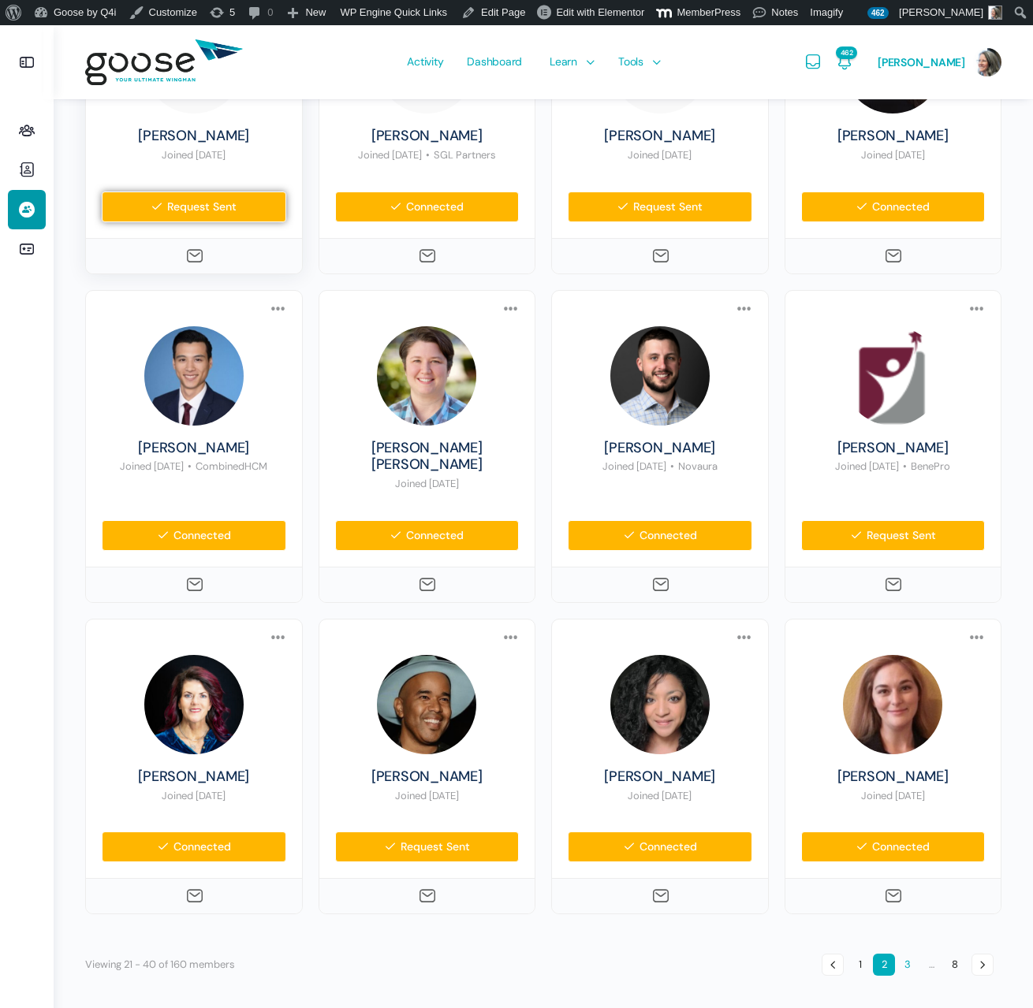
click at [908, 960] on link "3" at bounding box center [907, 965] width 22 height 22
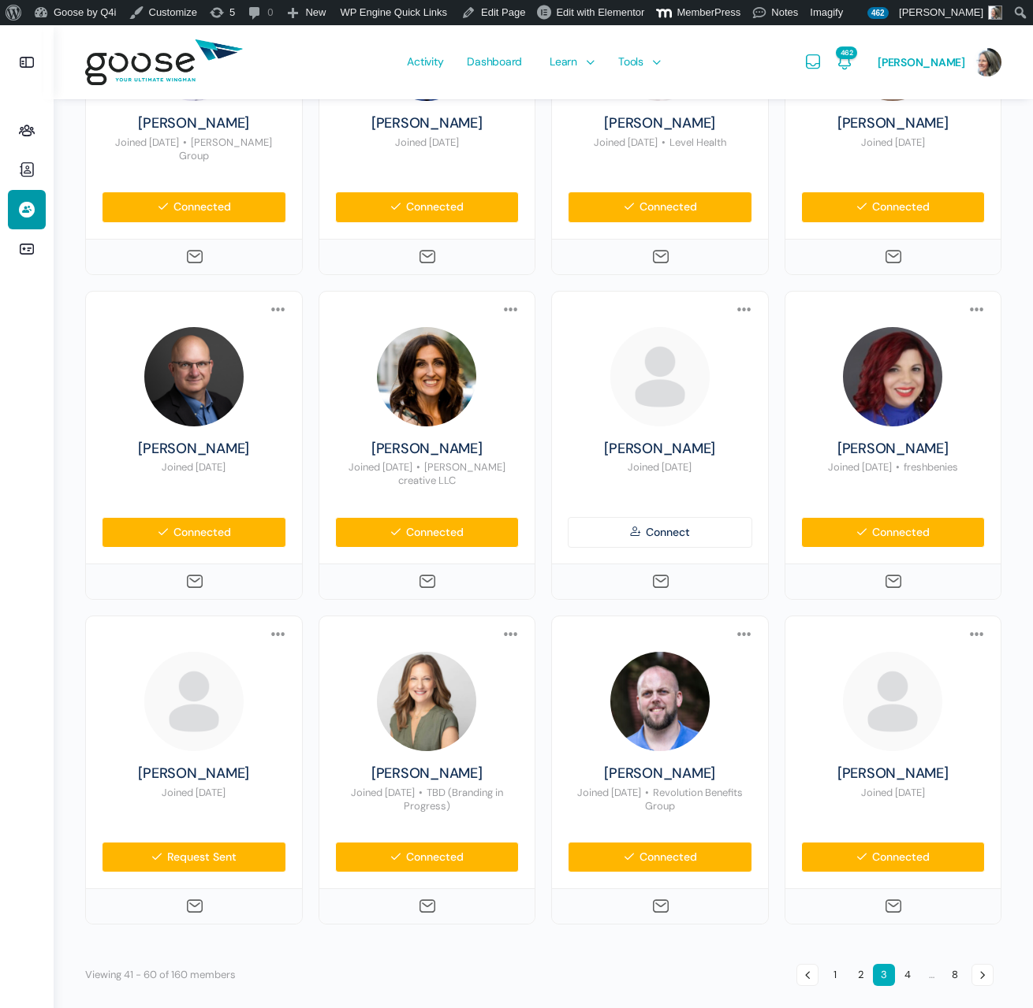
scroll to position [949, 0]
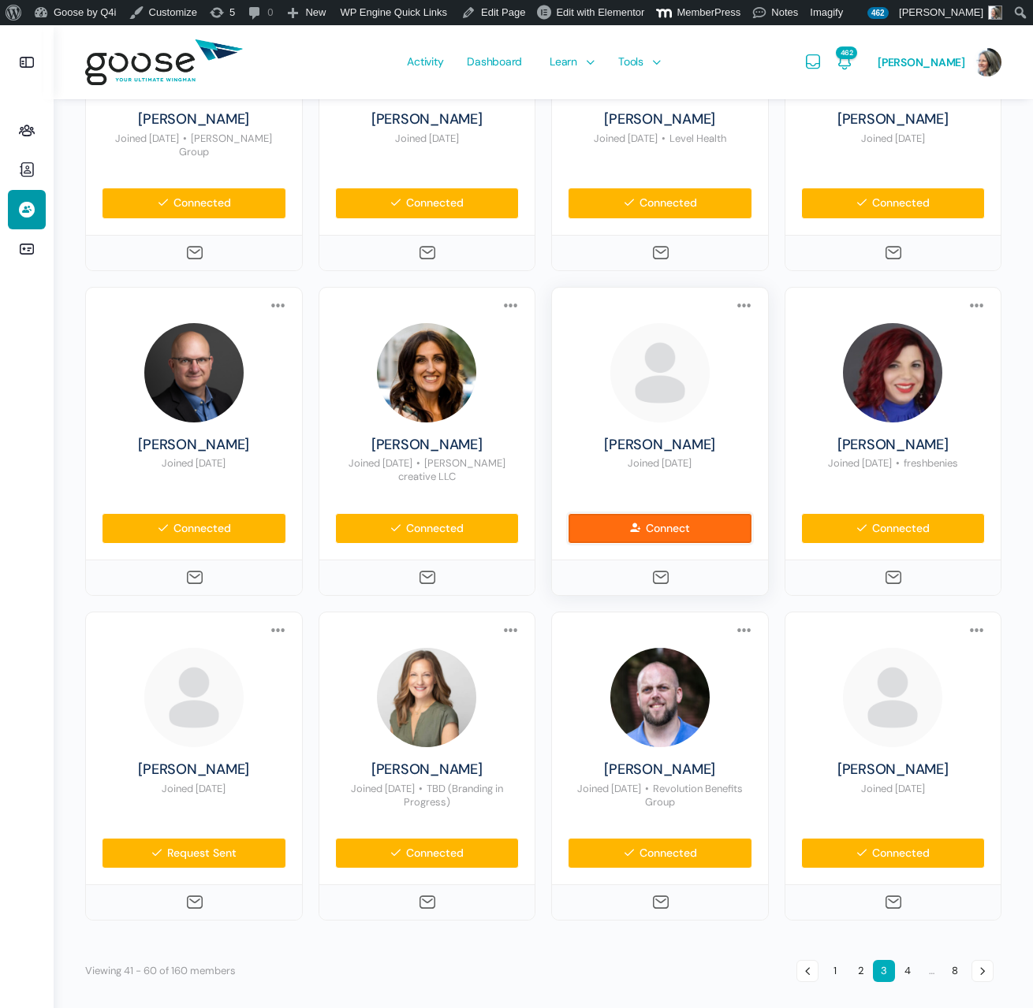
click at [652, 521] on link "Connect" at bounding box center [660, 528] width 184 height 31
click at [907, 960] on link "4" at bounding box center [907, 971] width 22 height 22
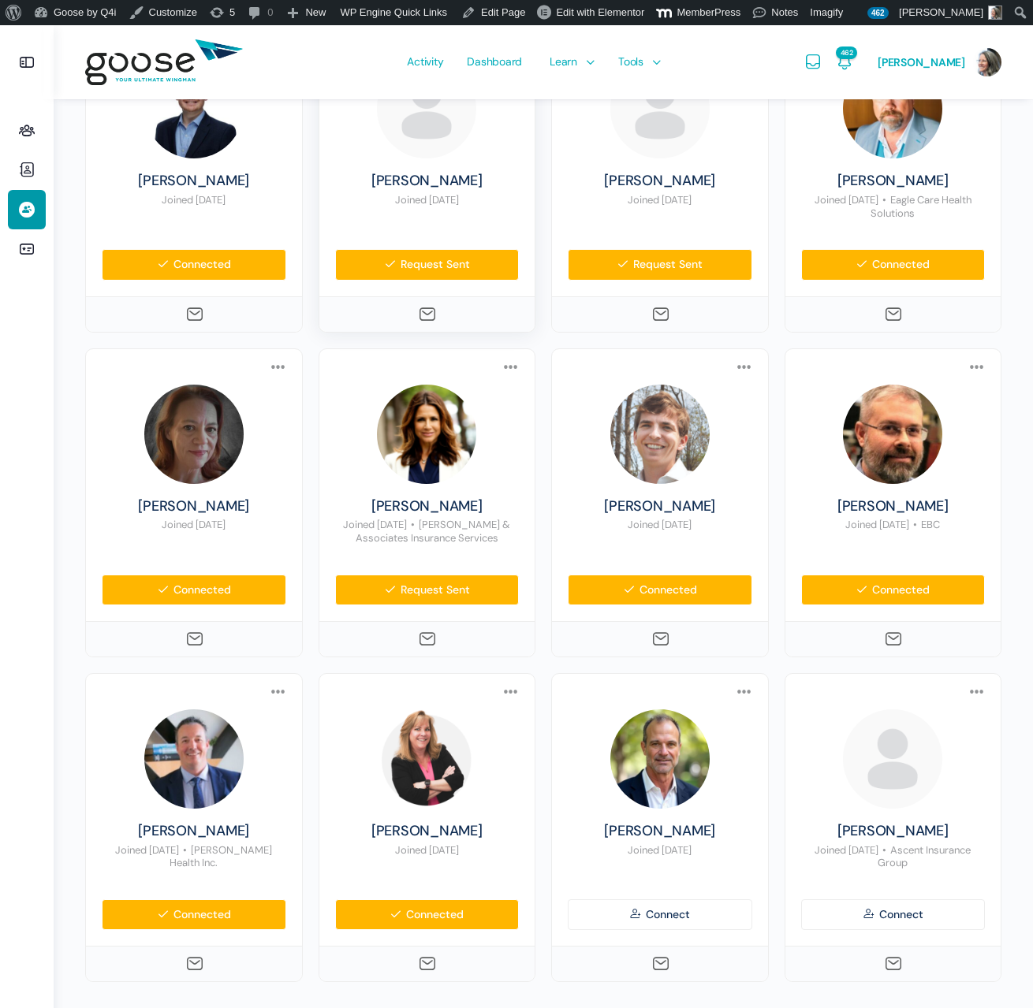
scroll to position [972, 0]
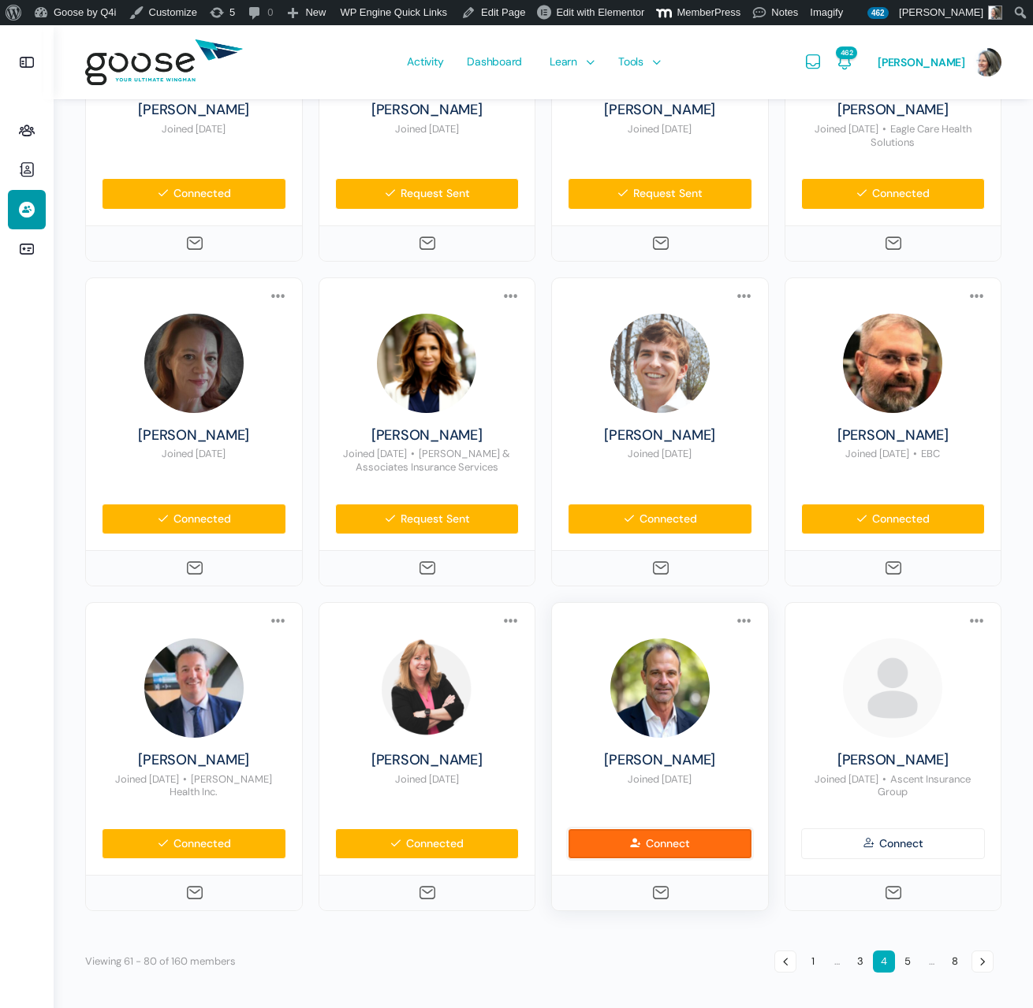
click at [672, 845] on link "Connect" at bounding box center [660, 843] width 184 height 31
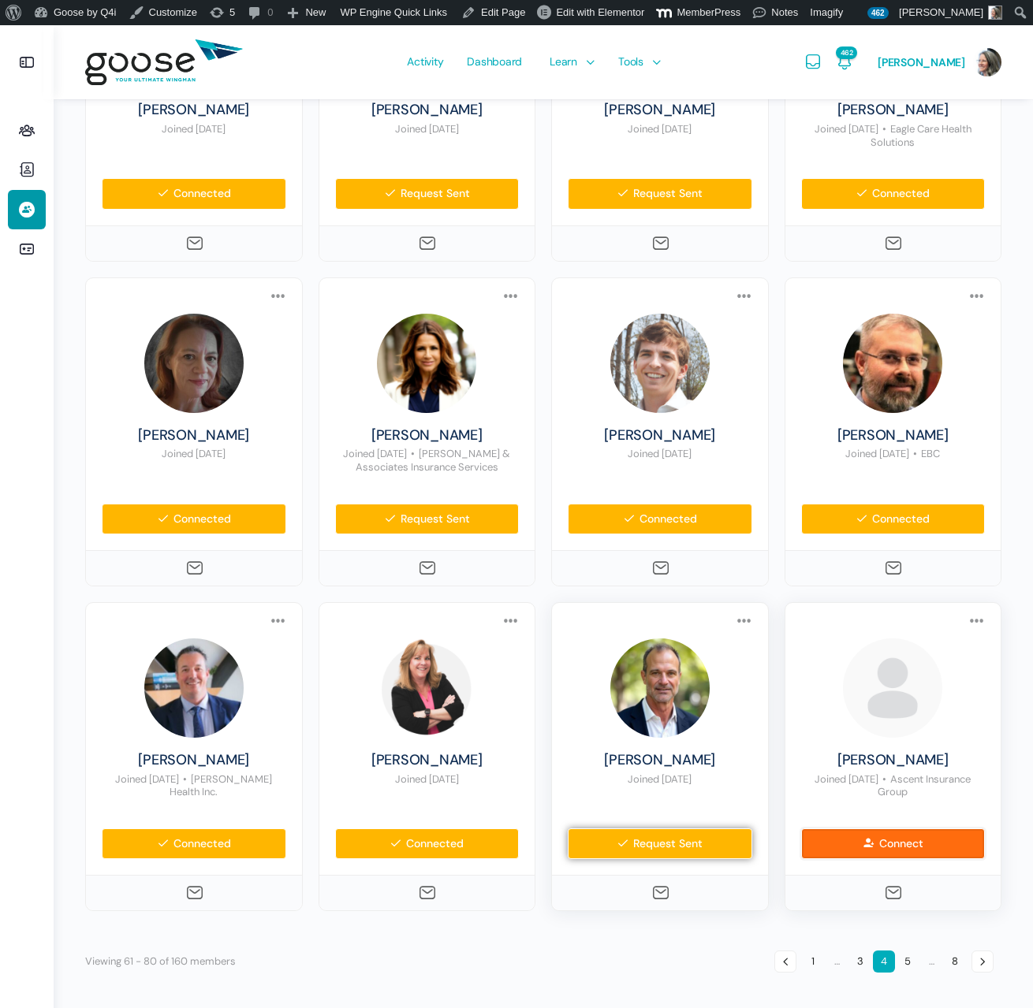
click at [882, 843] on link "Connect" at bounding box center [893, 843] width 184 height 31
click at [910, 958] on link "5" at bounding box center [907, 962] width 22 height 22
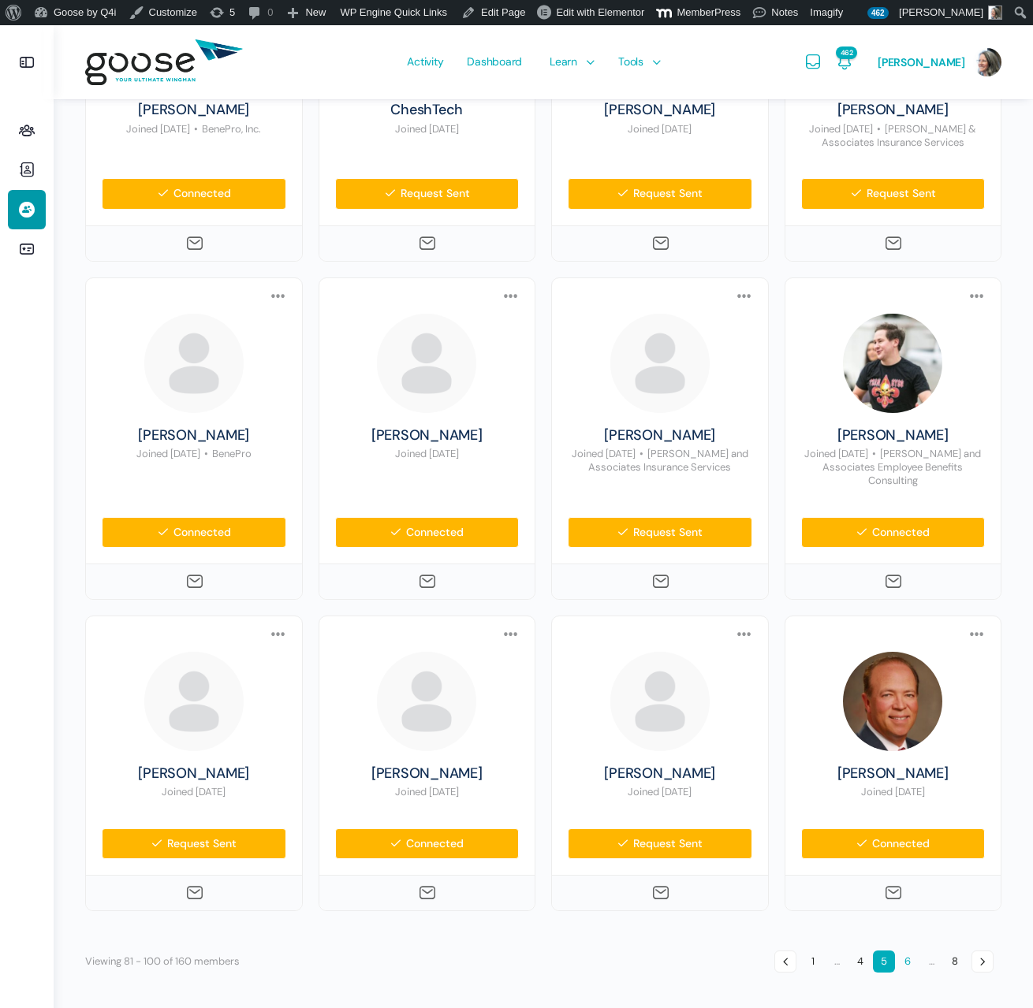
click at [904, 961] on link "6" at bounding box center [907, 962] width 22 height 22
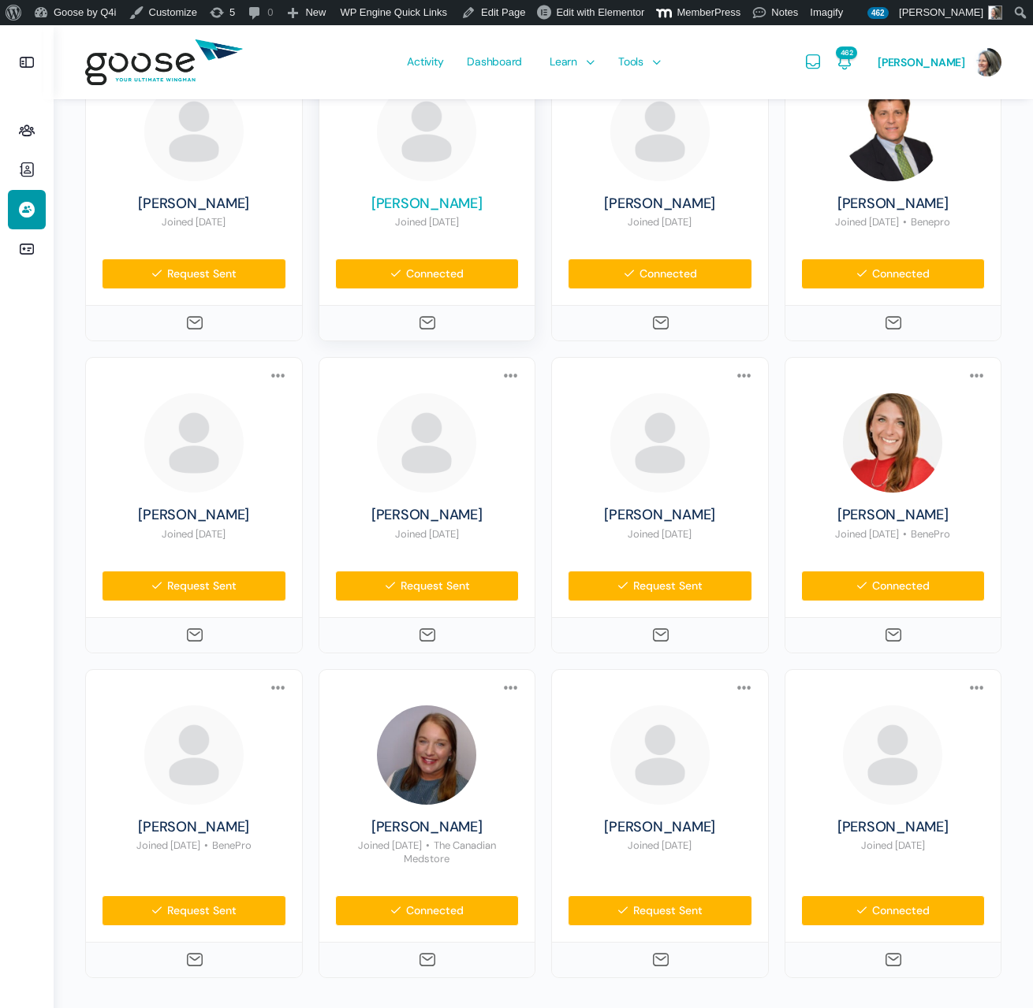
scroll to position [932, 0]
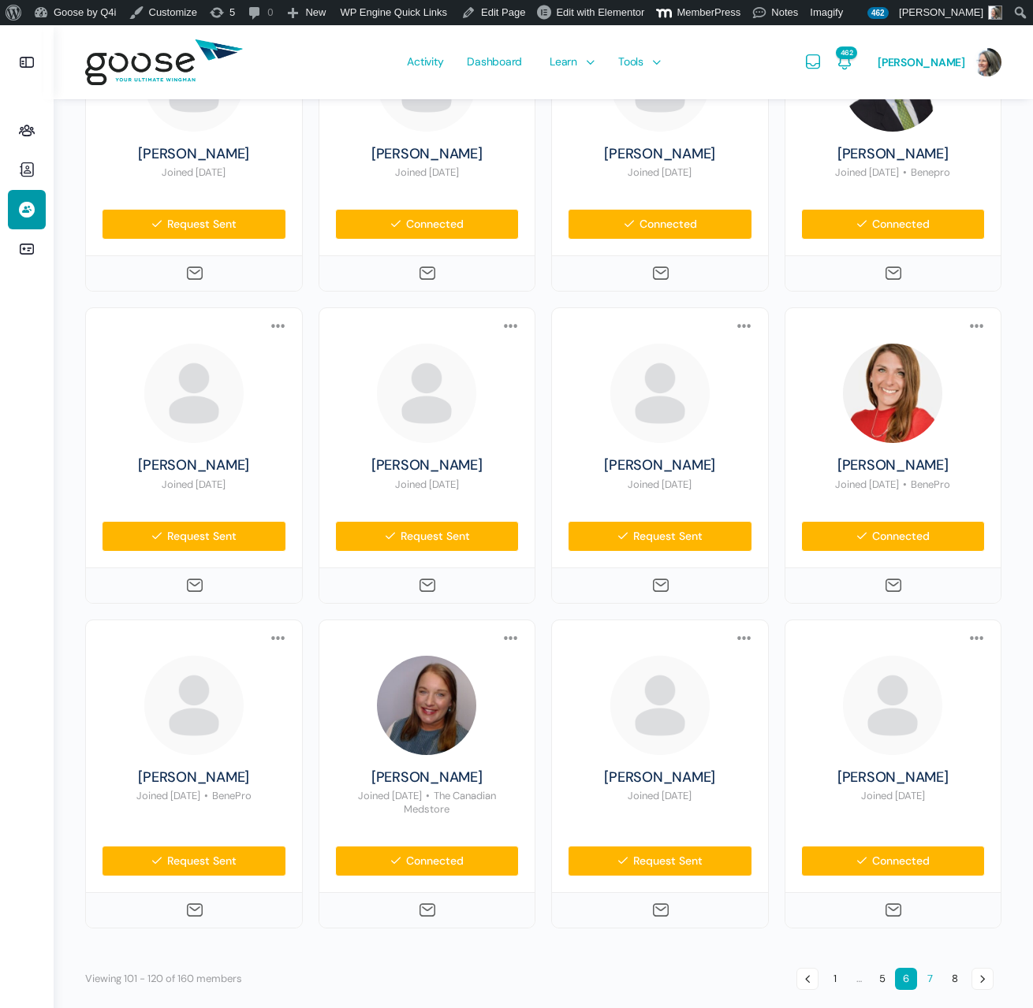
click at [934, 968] on link "7" at bounding box center [929, 979] width 22 height 22
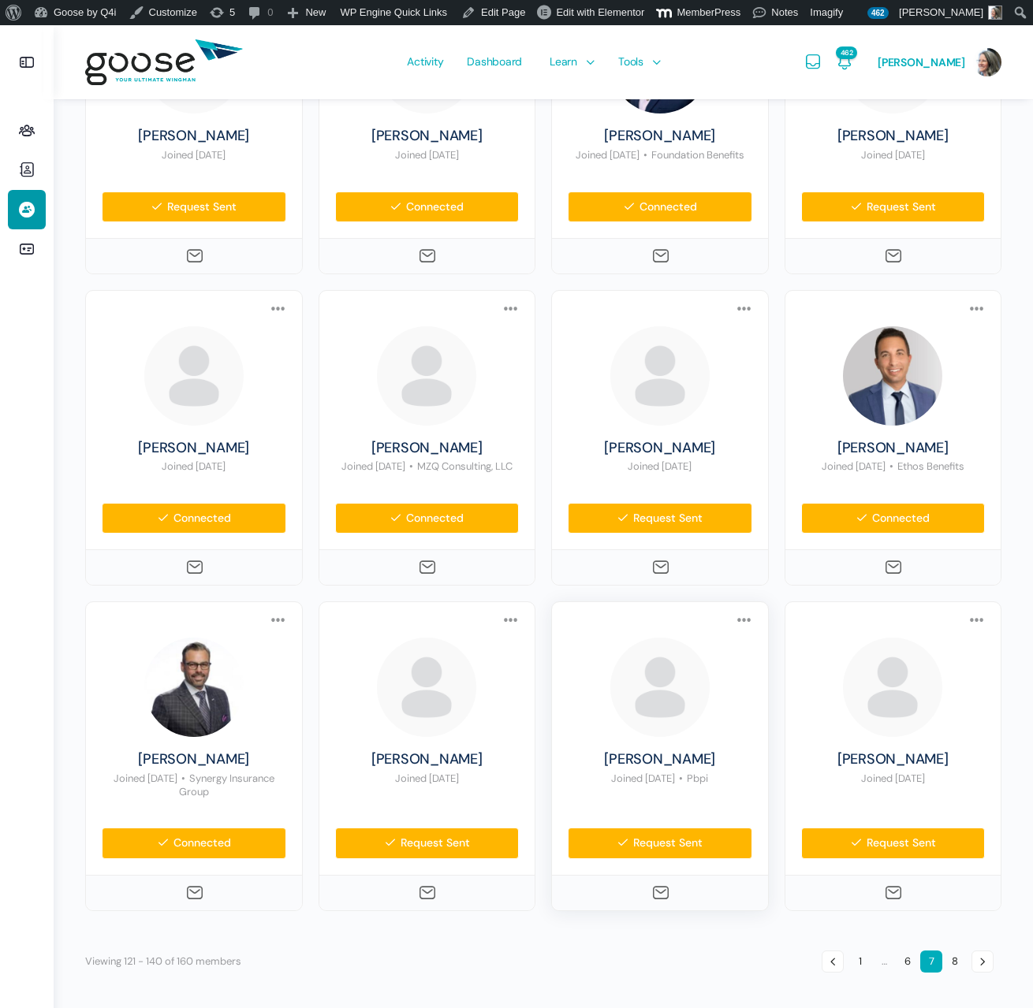
scroll to position [959, 0]
click at [953, 962] on link "8" at bounding box center [955, 962] width 22 height 22
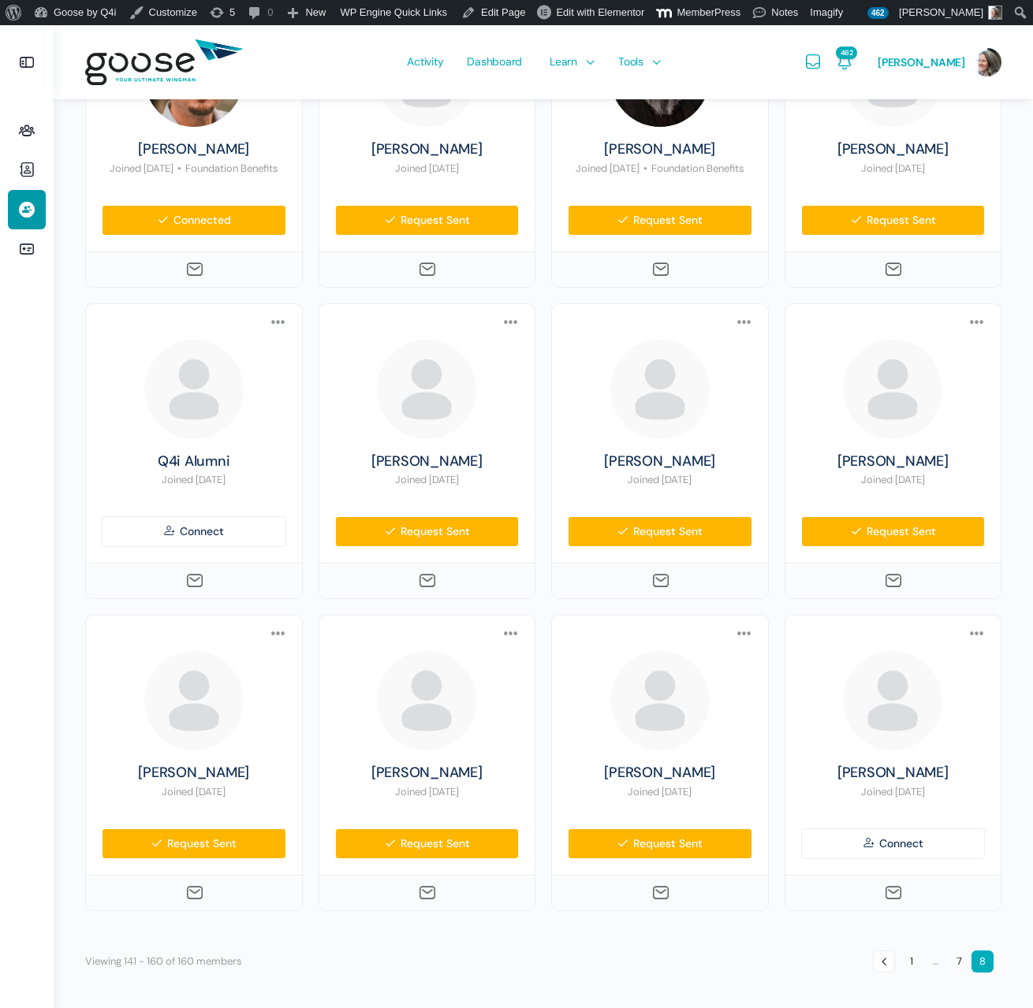
scroll to position [0, 0]
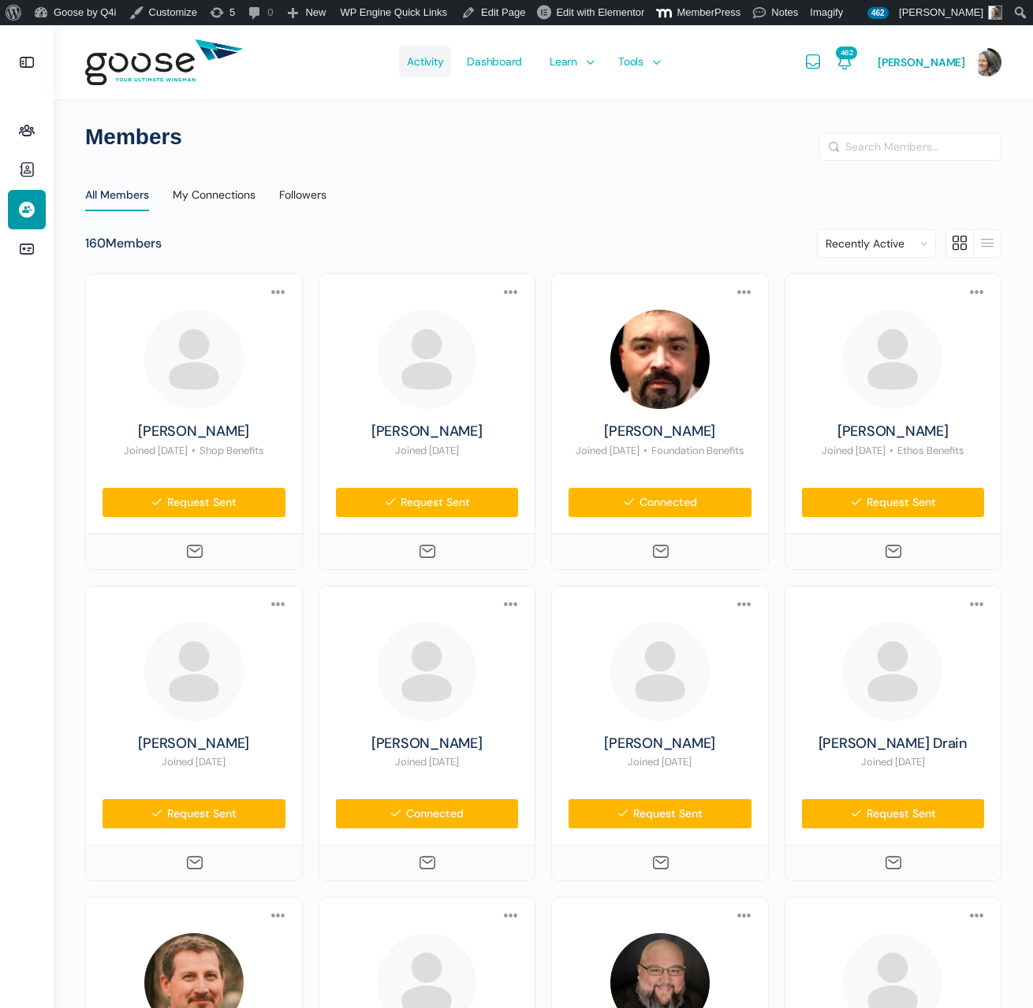
click at [425, 65] on span "Activity" at bounding box center [425, 61] width 36 height 74
